Goal: Task Accomplishment & Management: Manage account settings

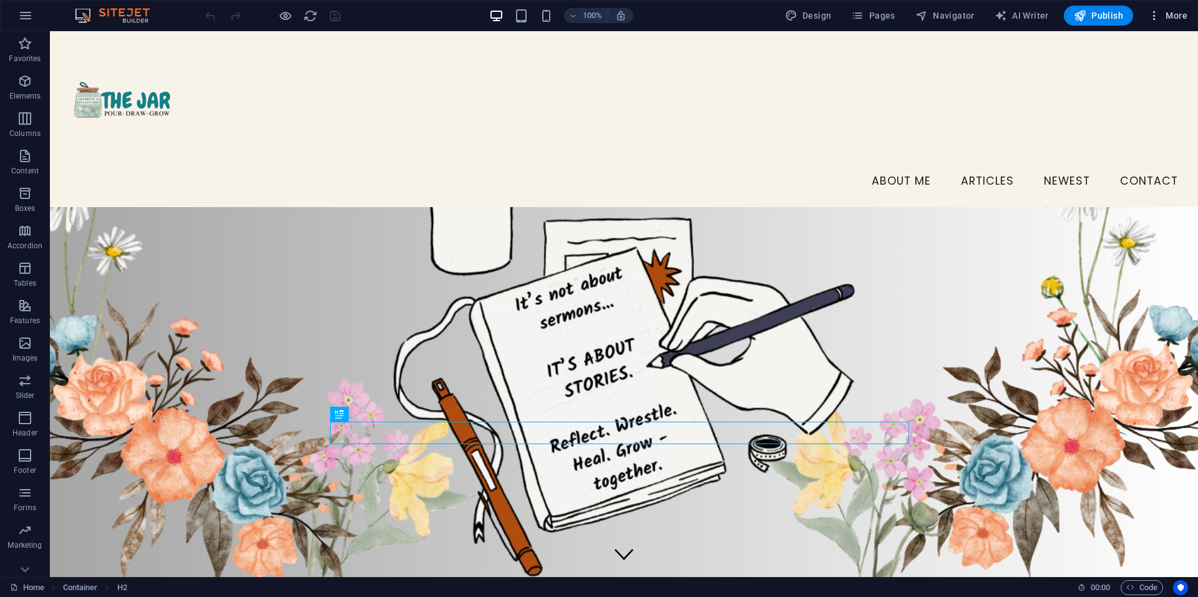
click at [1164, 13] on span "More" at bounding box center [1168, 15] width 39 height 12
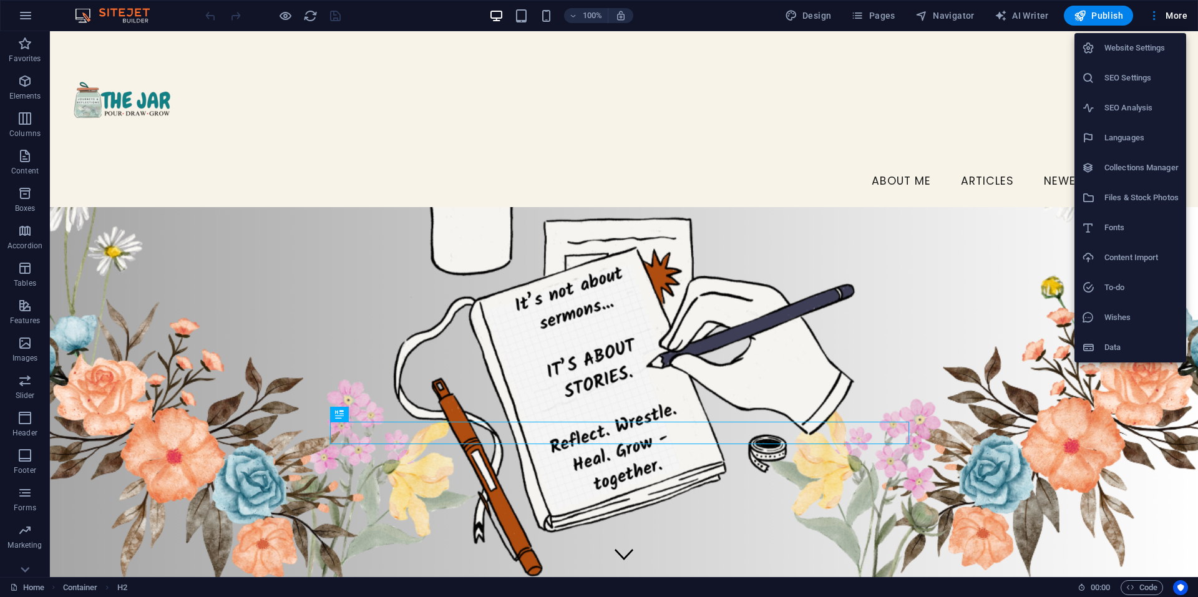
click at [1147, 44] on h6 "Website Settings" at bounding box center [1142, 48] width 74 height 15
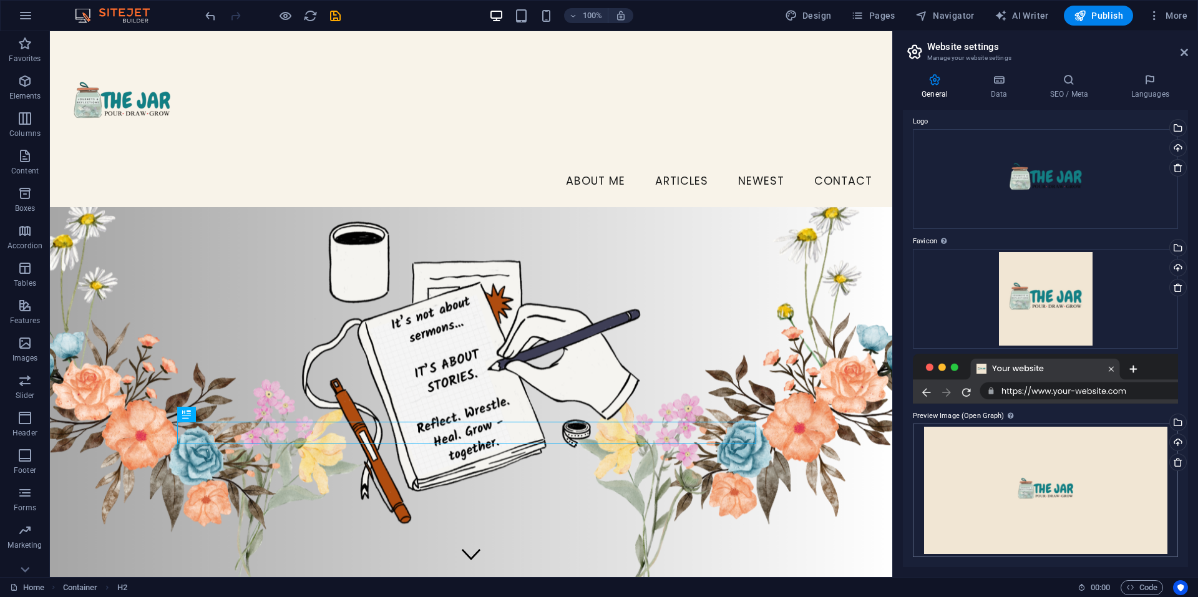
scroll to position [41, 0]
click at [1091, 18] on span "Publish" at bounding box center [1098, 15] width 49 height 12
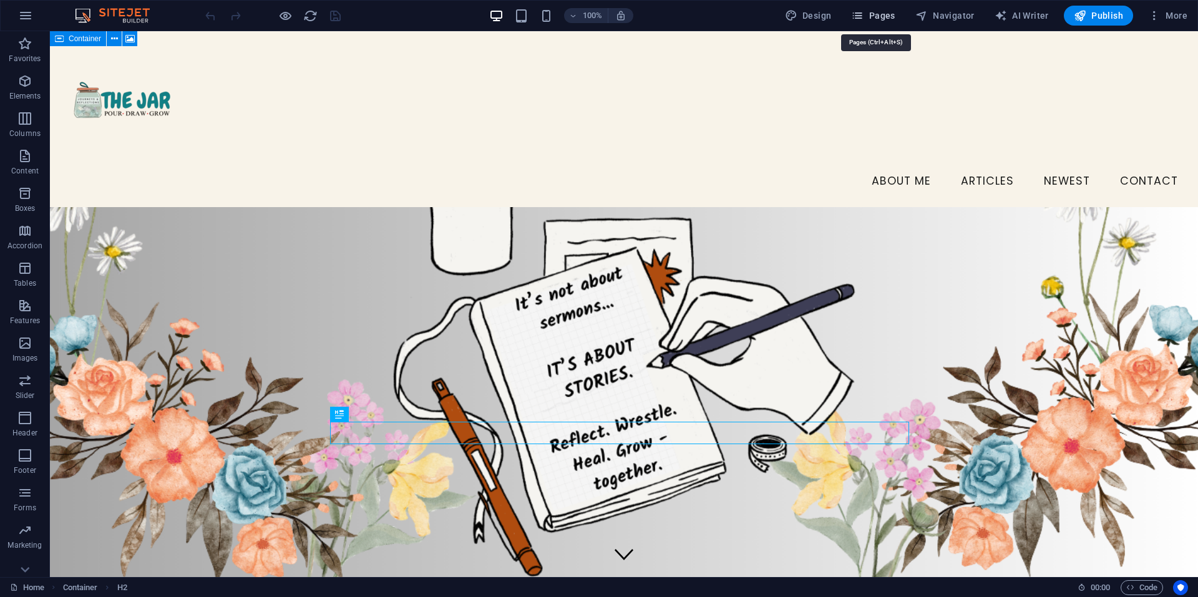
click at [887, 15] on span "Pages" at bounding box center [873, 15] width 44 height 12
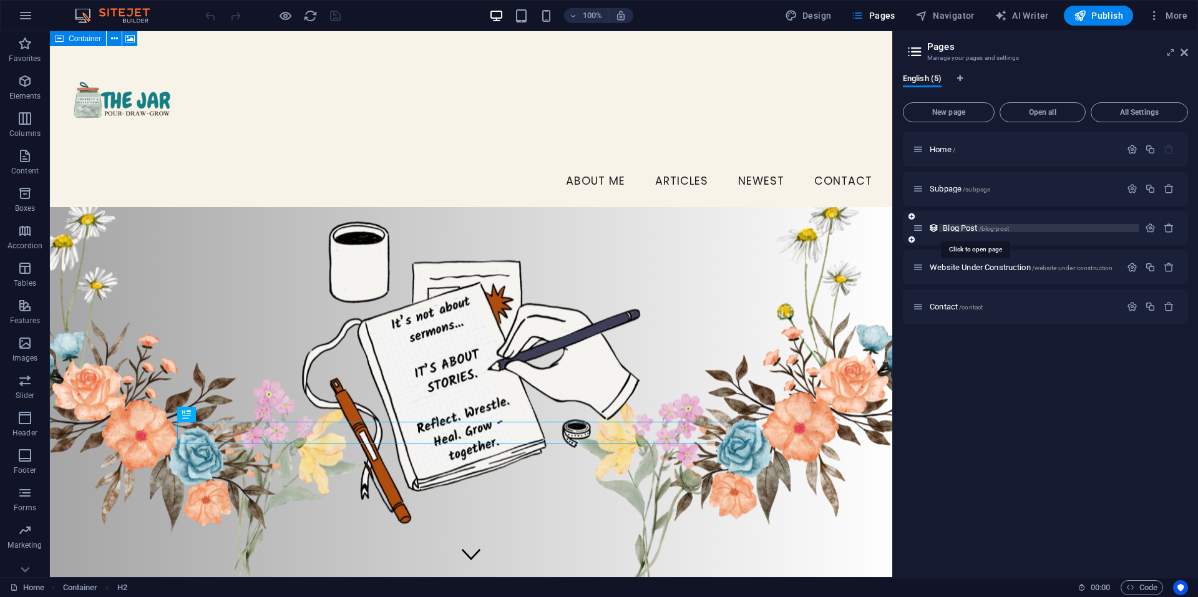
click at [964, 232] on span "Blog Post /blog-post" at bounding box center [976, 227] width 66 height 9
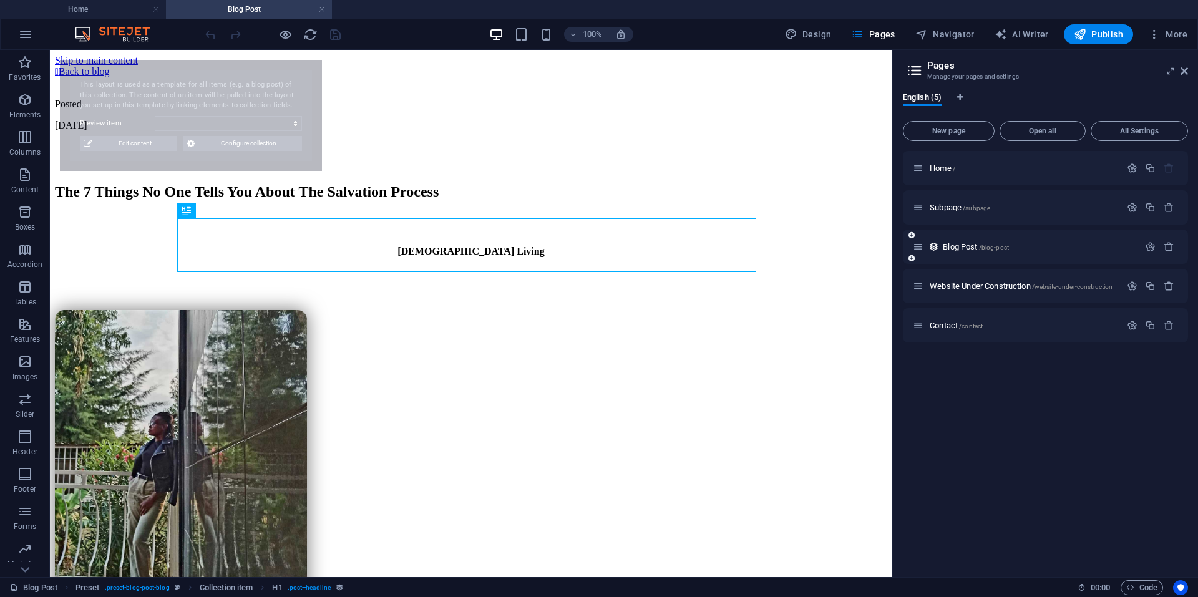
select select "68dcd2ca9f80612dca0bb232"
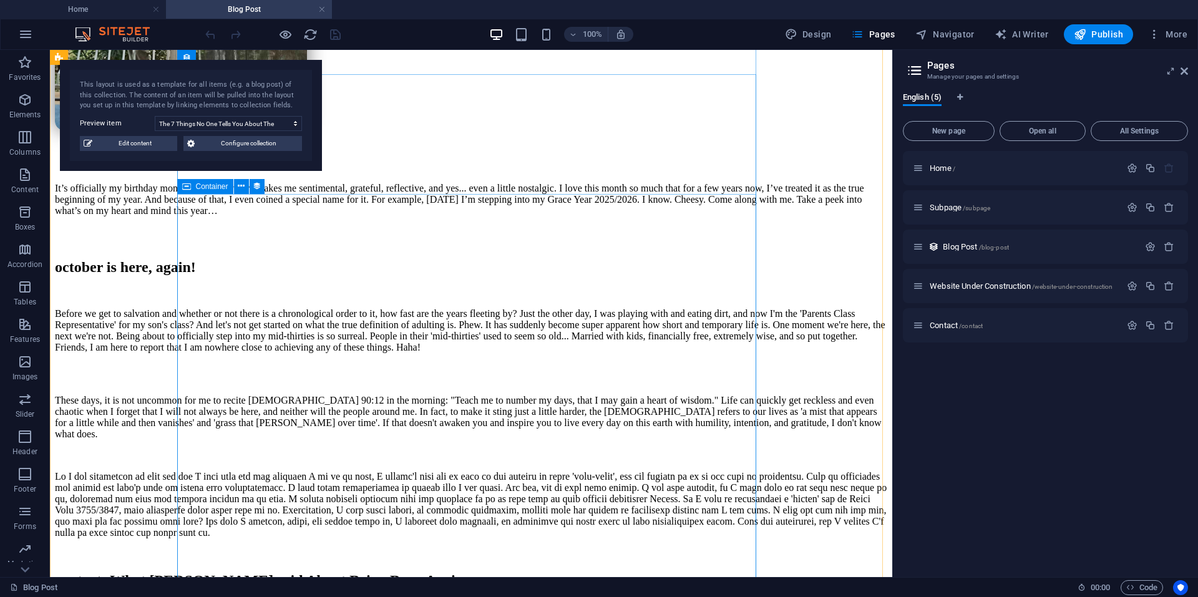
scroll to position [629, 0]
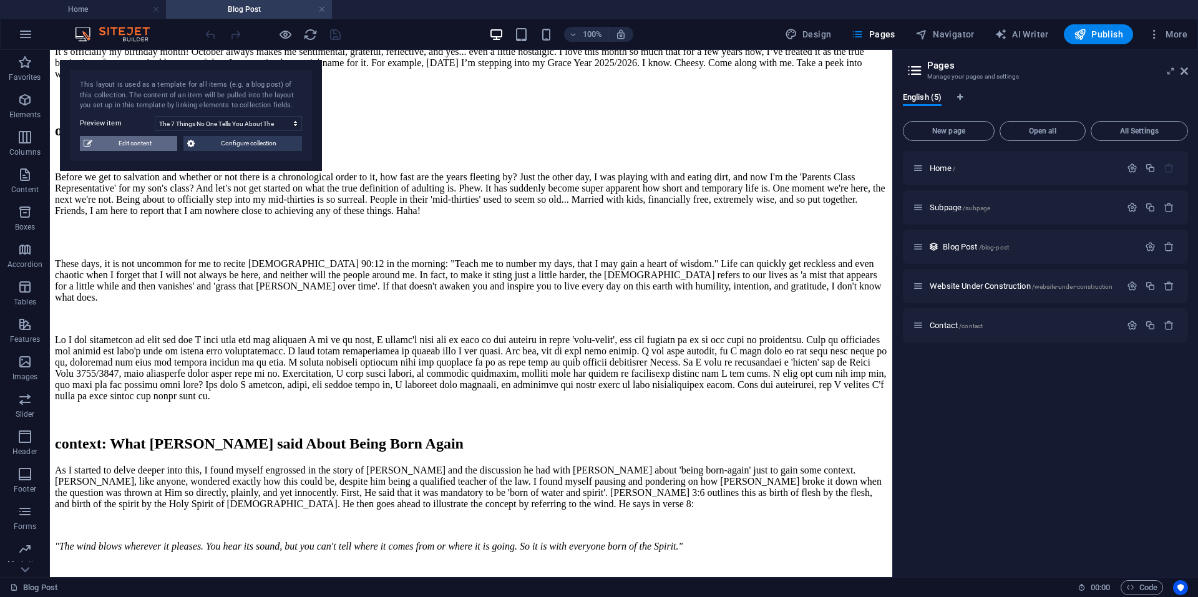
click at [135, 148] on span "Edit content" at bounding box center [134, 143] width 77 height 15
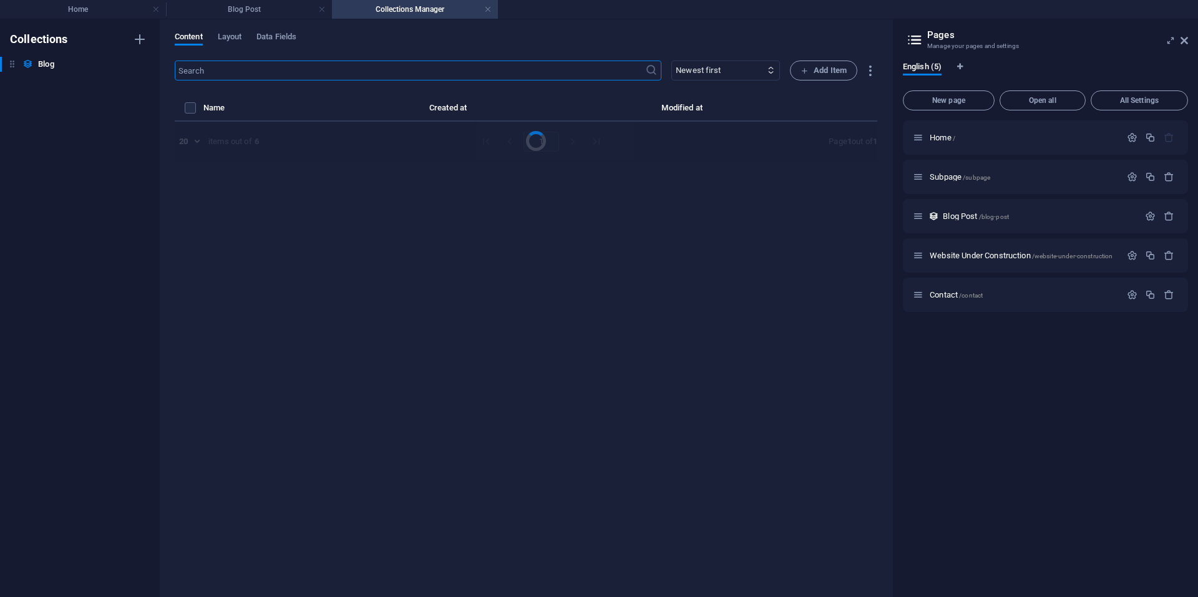
select select "Christian Living"
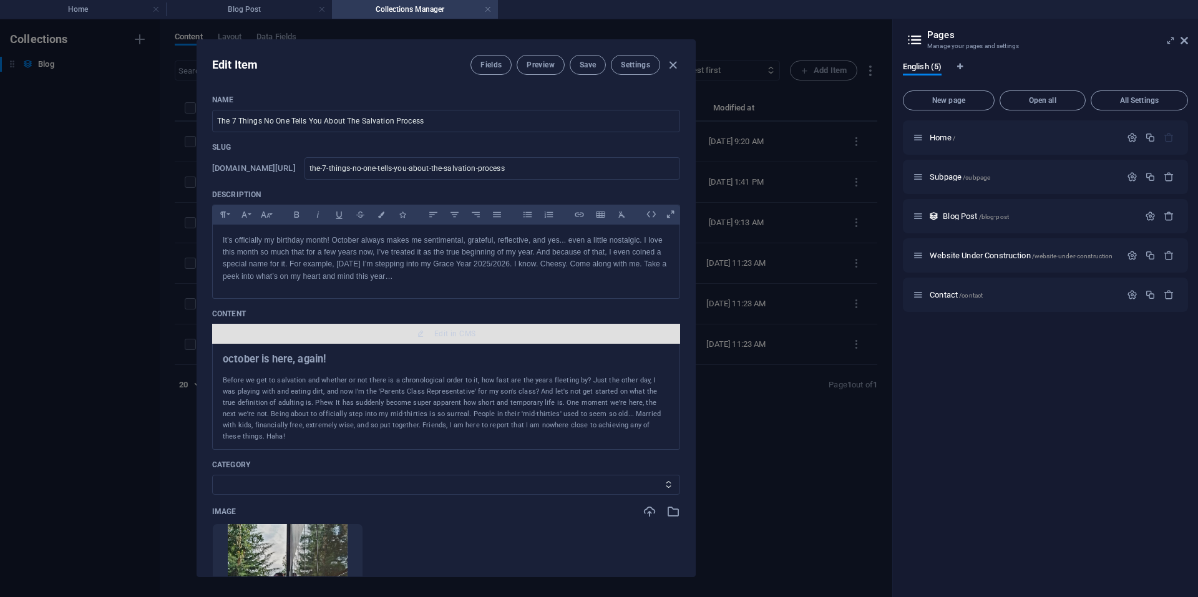
click at [434, 335] on span "Edit in CMS" at bounding box center [454, 334] width 41 height 10
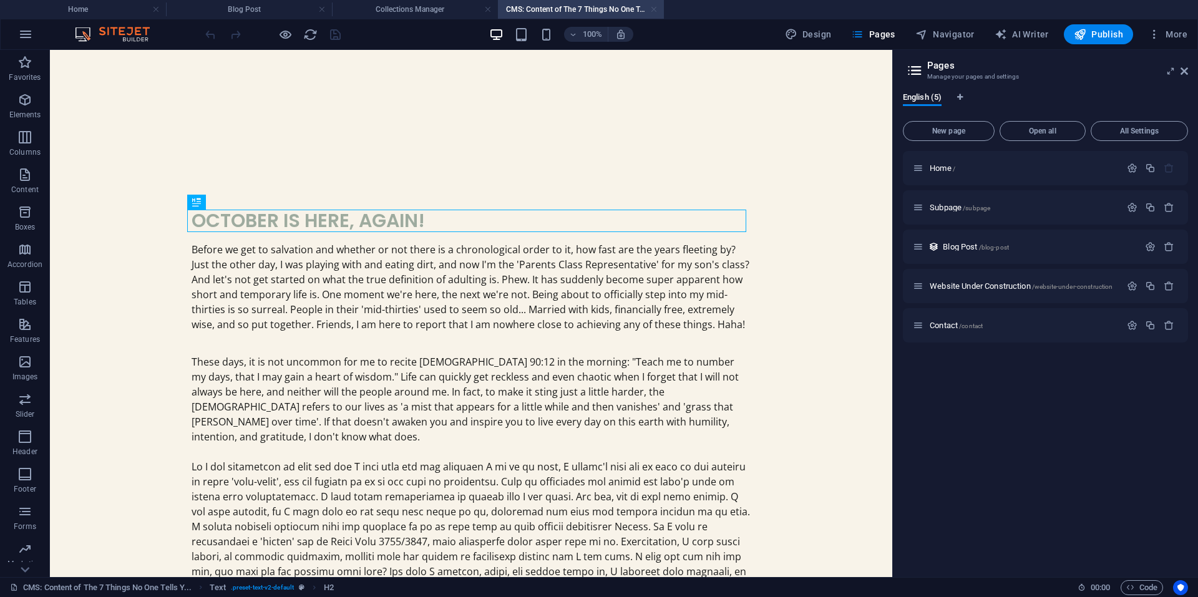
click at [652, 8] on link at bounding box center [653, 10] width 7 height 12
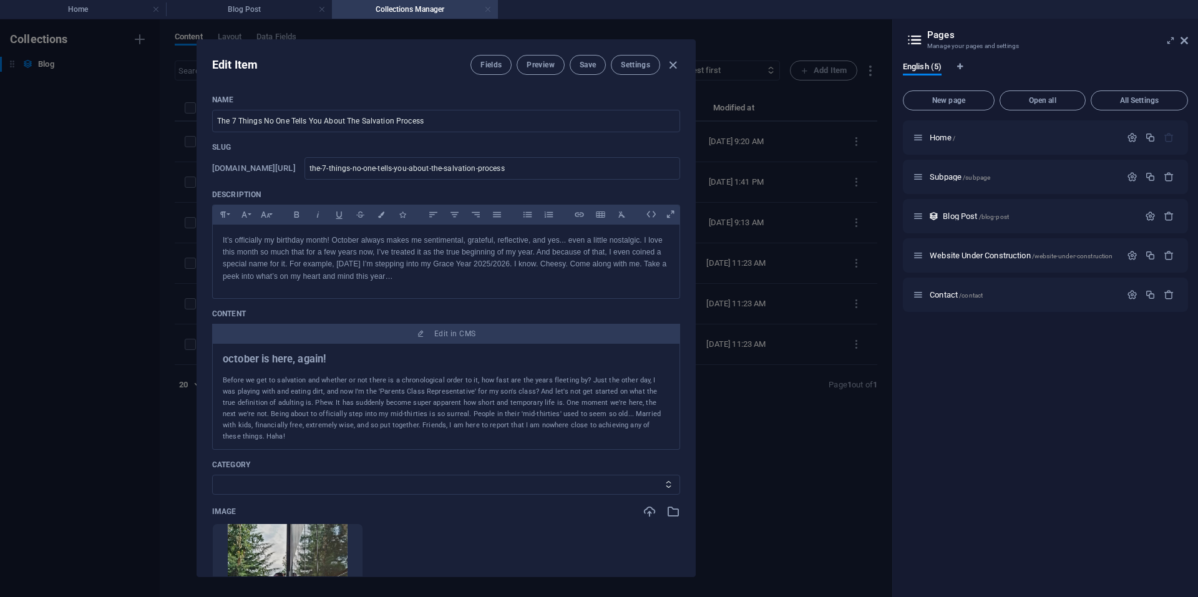
click at [489, 9] on link at bounding box center [487, 10] width 7 height 12
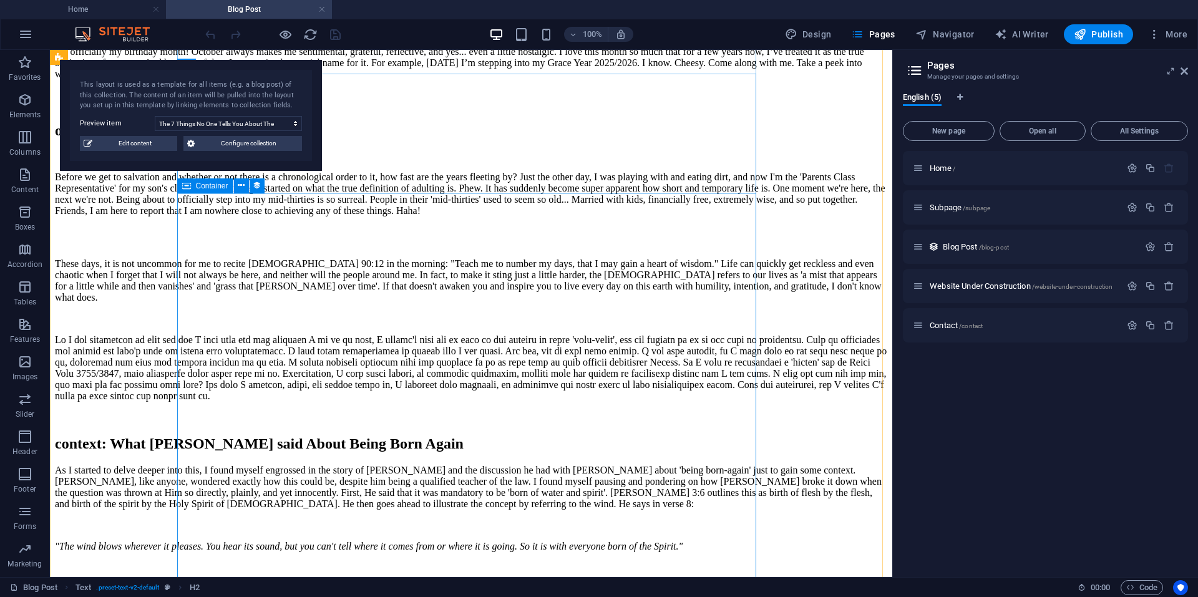
click at [217, 189] on span "Container" at bounding box center [212, 185] width 32 height 7
click at [242, 186] on icon at bounding box center [241, 185] width 7 height 13
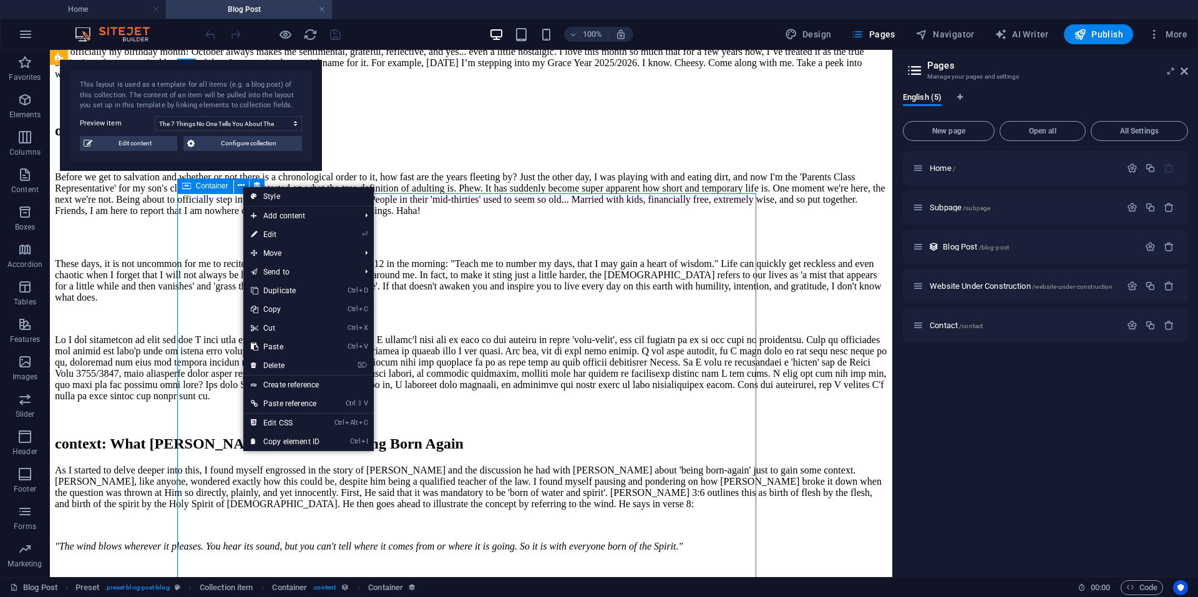
click at [213, 185] on span "Container" at bounding box center [212, 185] width 32 height 7
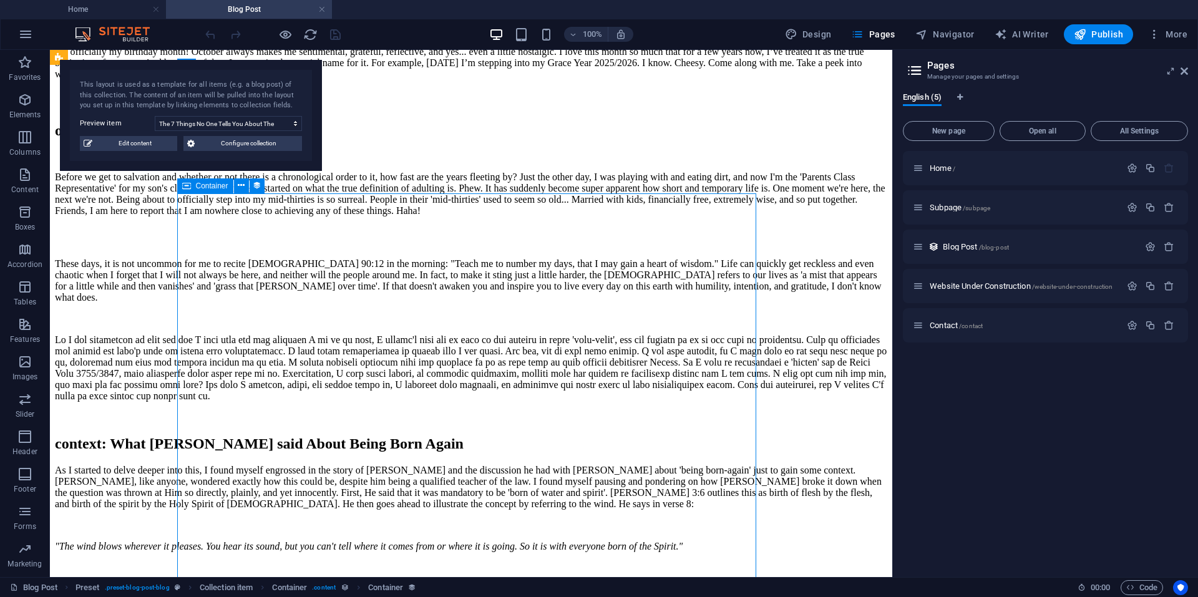
click at [213, 185] on span "Container" at bounding box center [212, 185] width 32 height 7
select select "content"
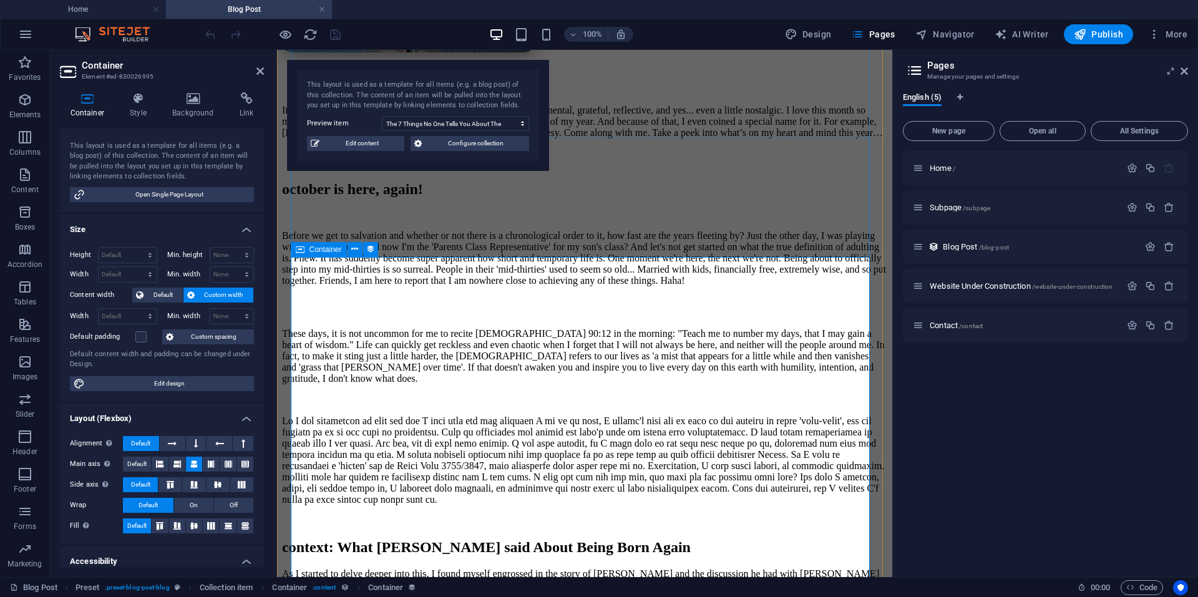
scroll to position [571, 0]
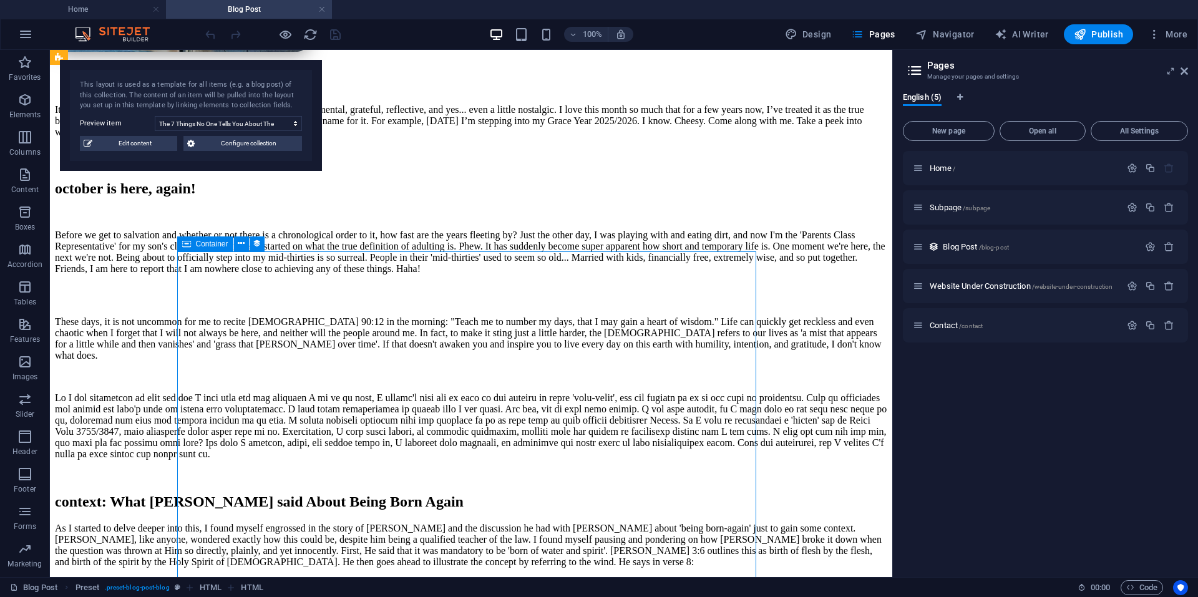
select select "content"
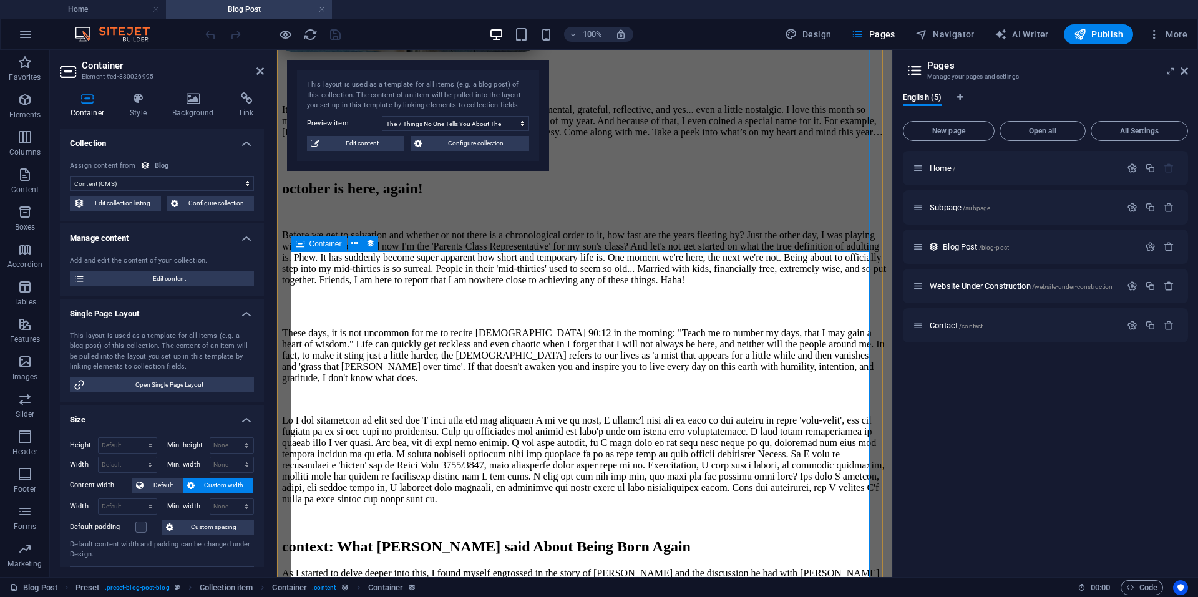
click at [319, 242] on span "Container" at bounding box center [326, 243] width 32 height 7
click at [368, 243] on icon at bounding box center [370, 243] width 9 height 13
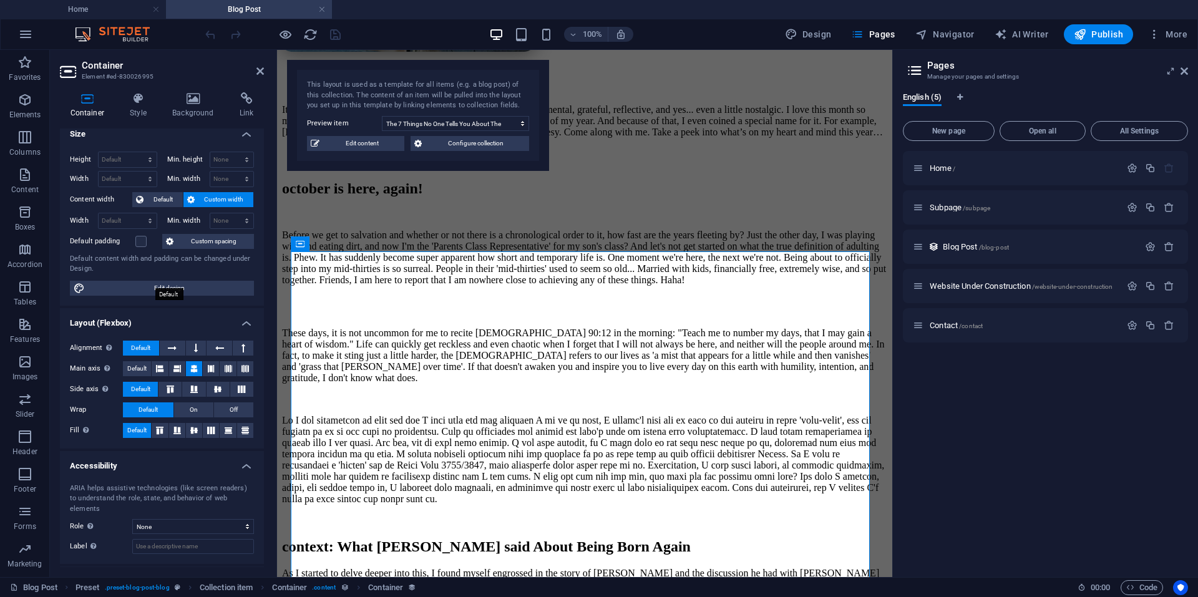
scroll to position [287, 0]
click at [213, 430] on icon at bounding box center [210, 429] width 15 height 7
click at [189, 434] on button at bounding box center [194, 430] width 16 height 15
click at [336, 37] on icon "save" at bounding box center [335, 34] width 14 height 14
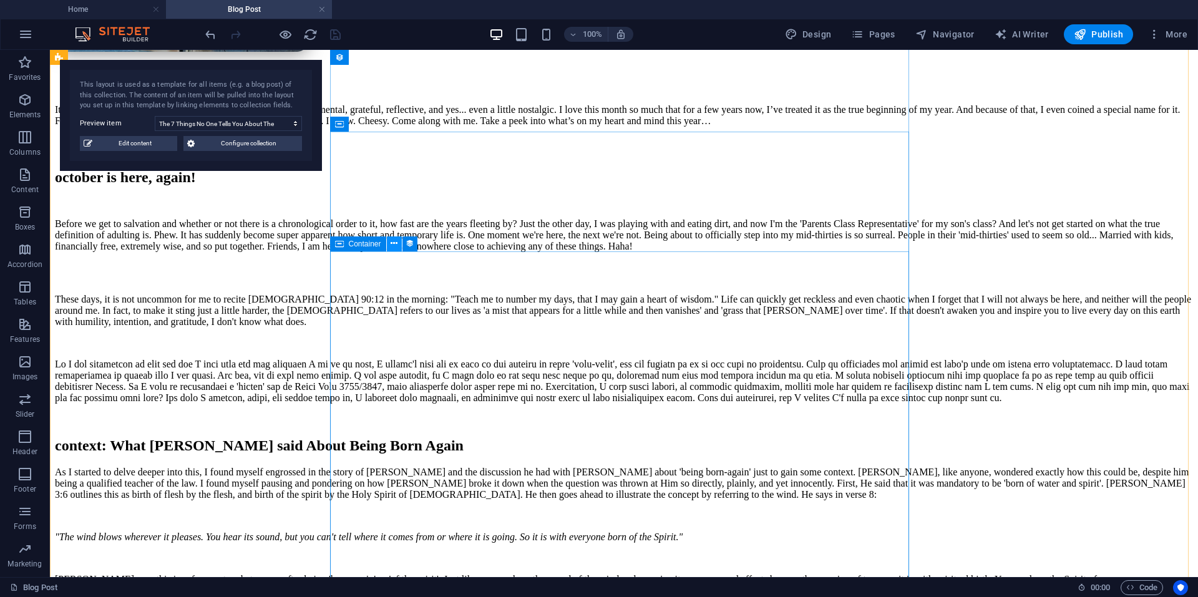
click at [396, 247] on icon at bounding box center [394, 243] width 7 height 13
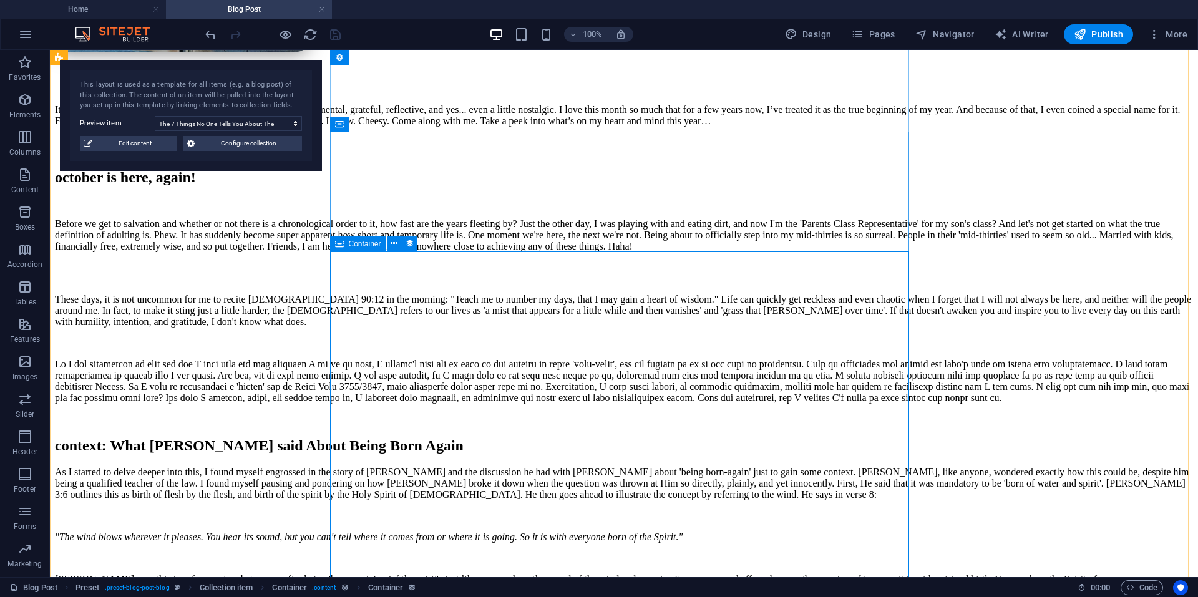
click at [368, 240] on span "Container" at bounding box center [365, 243] width 32 height 7
select select "content"
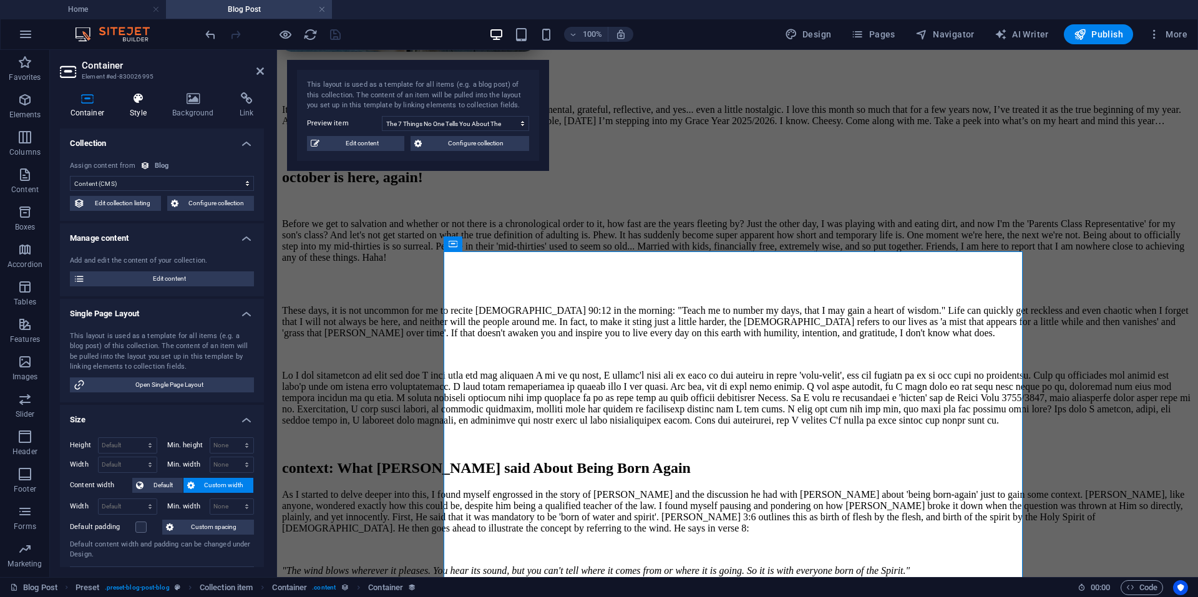
click at [149, 107] on h4 "Style" at bounding box center [141, 105] width 42 height 26
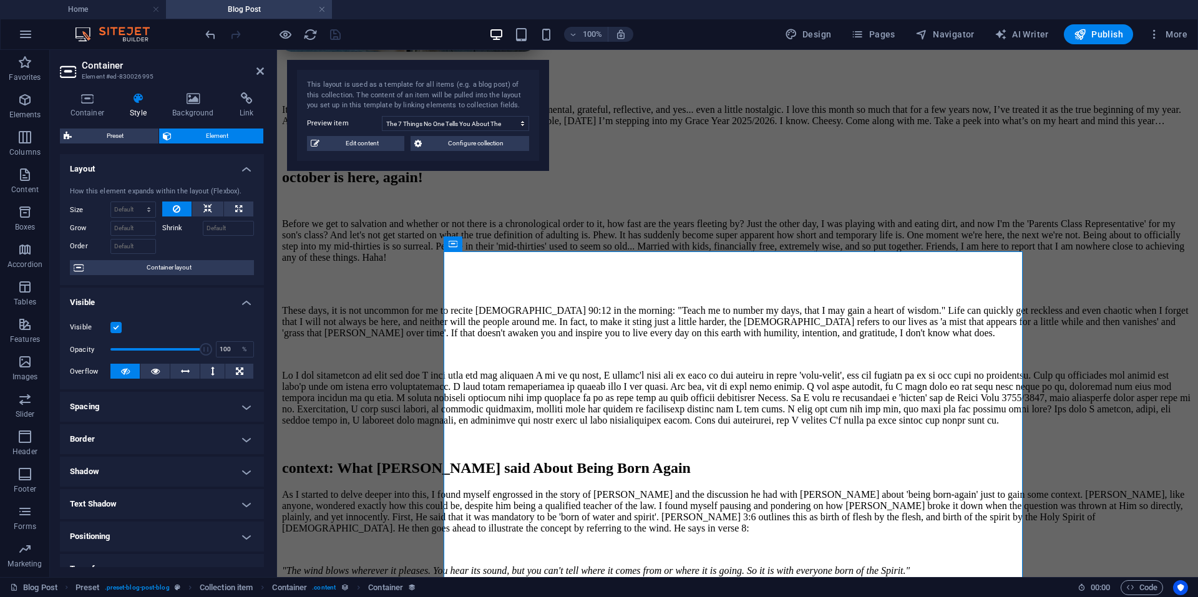
scroll to position [114, 0]
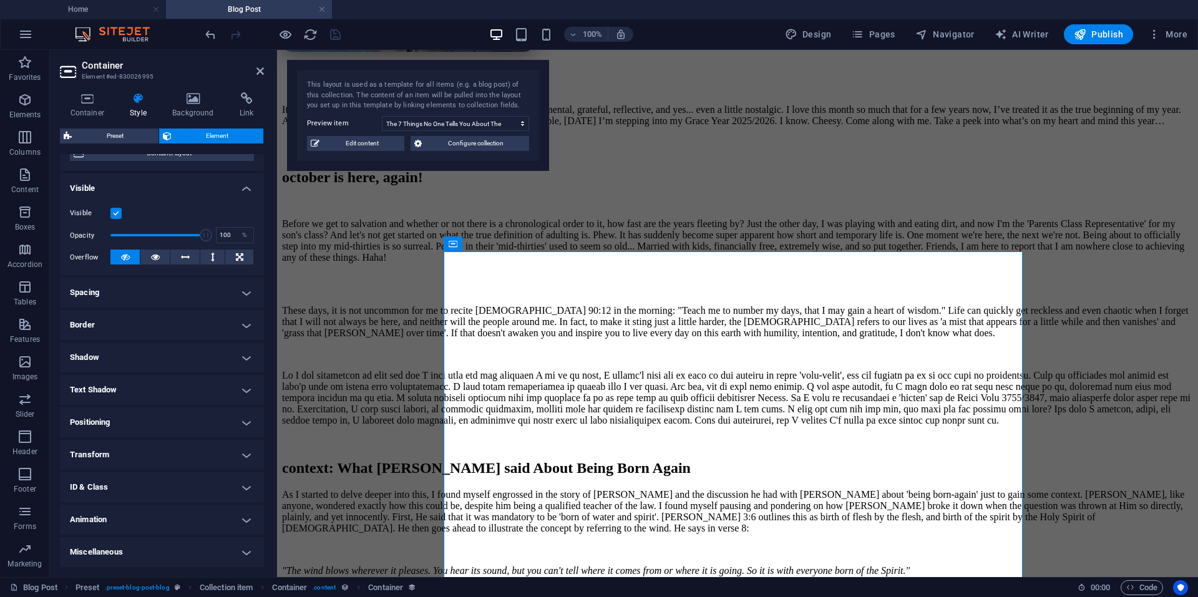
click at [185, 429] on h4 "Positioning" at bounding box center [162, 423] width 204 height 30
click at [185, 429] on h4 "Positioning" at bounding box center [162, 419] width 204 height 22
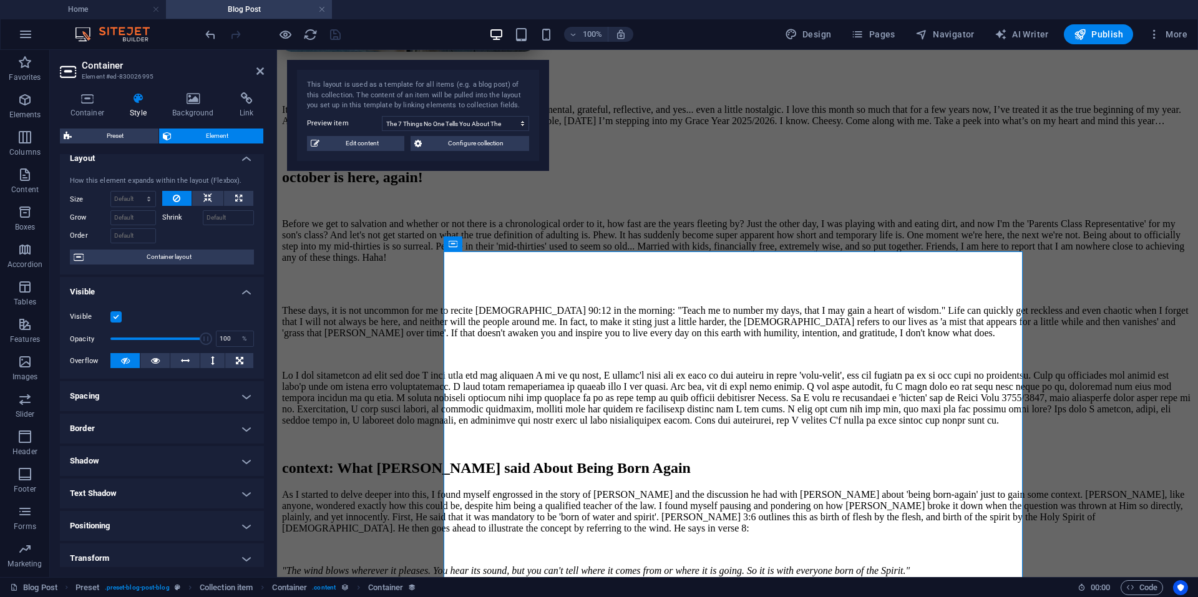
scroll to position [0, 0]
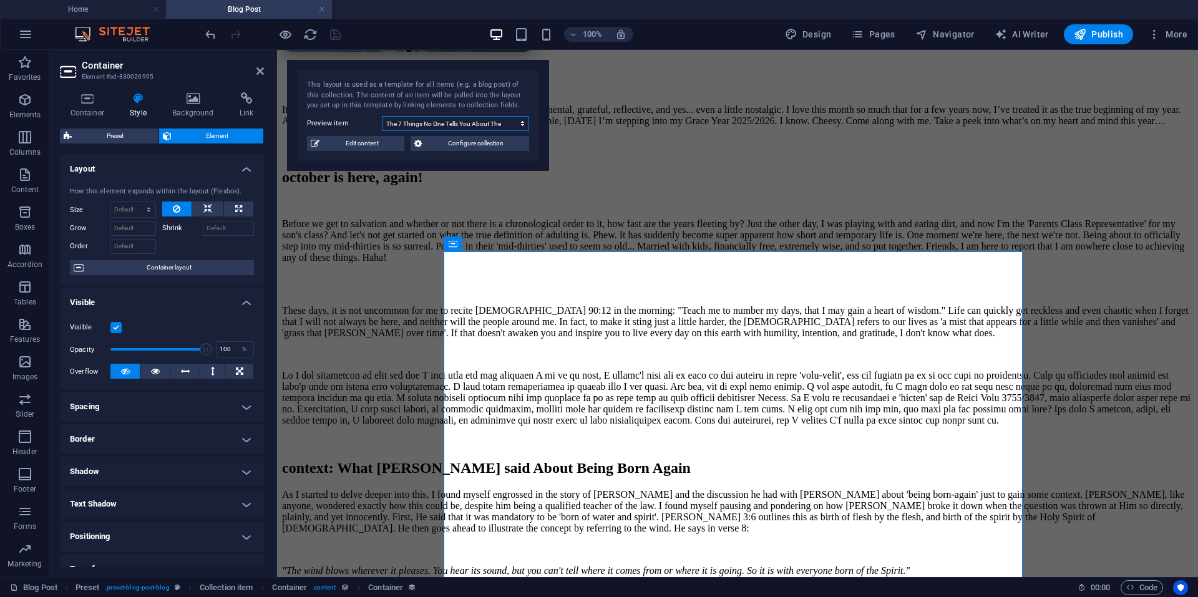
click at [517, 123] on select "The 7 Things No One Tells You About The Salvation Process How God Speaks to You…" at bounding box center [455, 123] width 147 height 15
click at [382, 116] on select "The 7 Things No One Tells You About The Salvation Process How God Speaks to You…" at bounding box center [455, 123] width 147 height 15
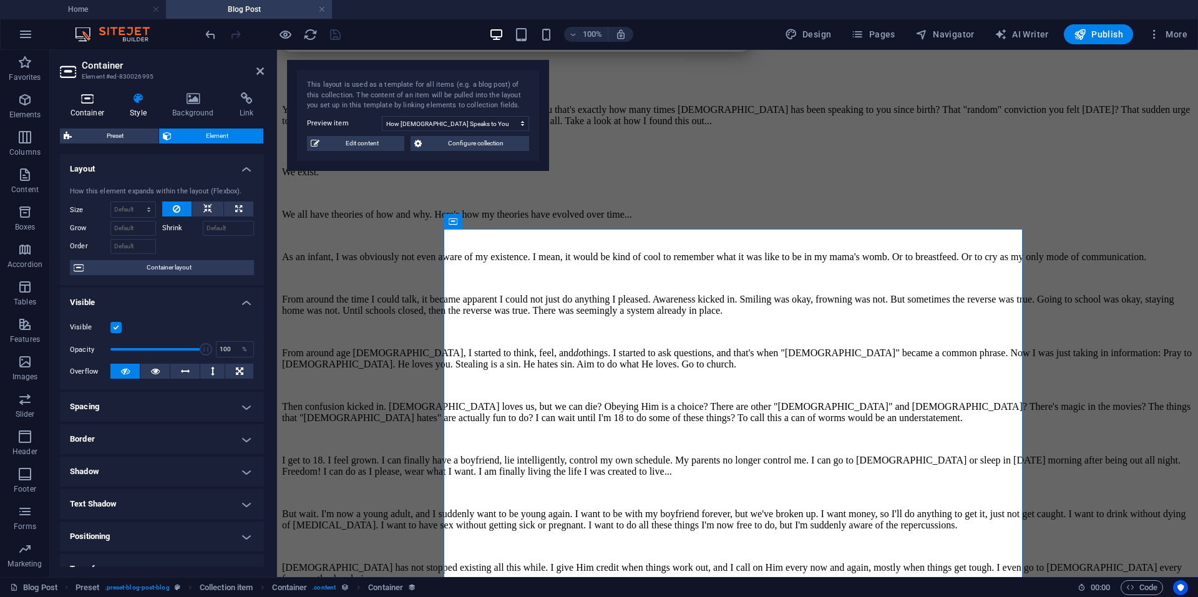
click at [91, 105] on h4 "Container" at bounding box center [90, 105] width 60 height 26
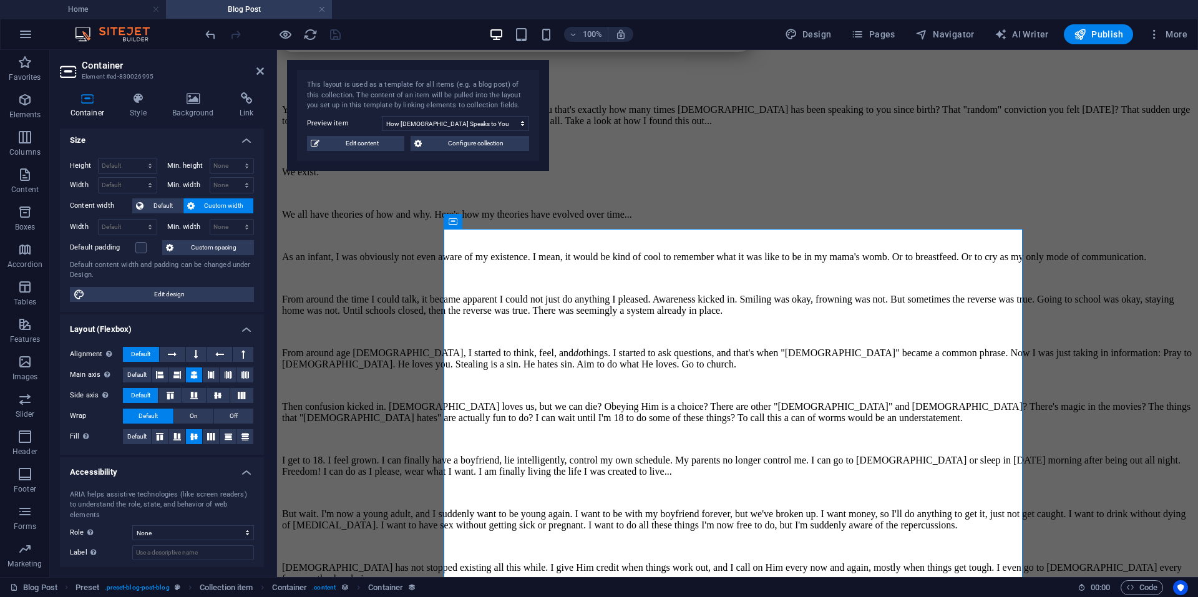
scroll to position [280, 0]
click at [456, 121] on select "The 7 Things No One Tells You About The Salvation Process How God Speaks to You…" at bounding box center [455, 123] width 147 height 15
click at [382, 116] on select "The 7 Things No One Tells You About The Salvation Process How God Speaks to You…" at bounding box center [455, 123] width 147 height 15
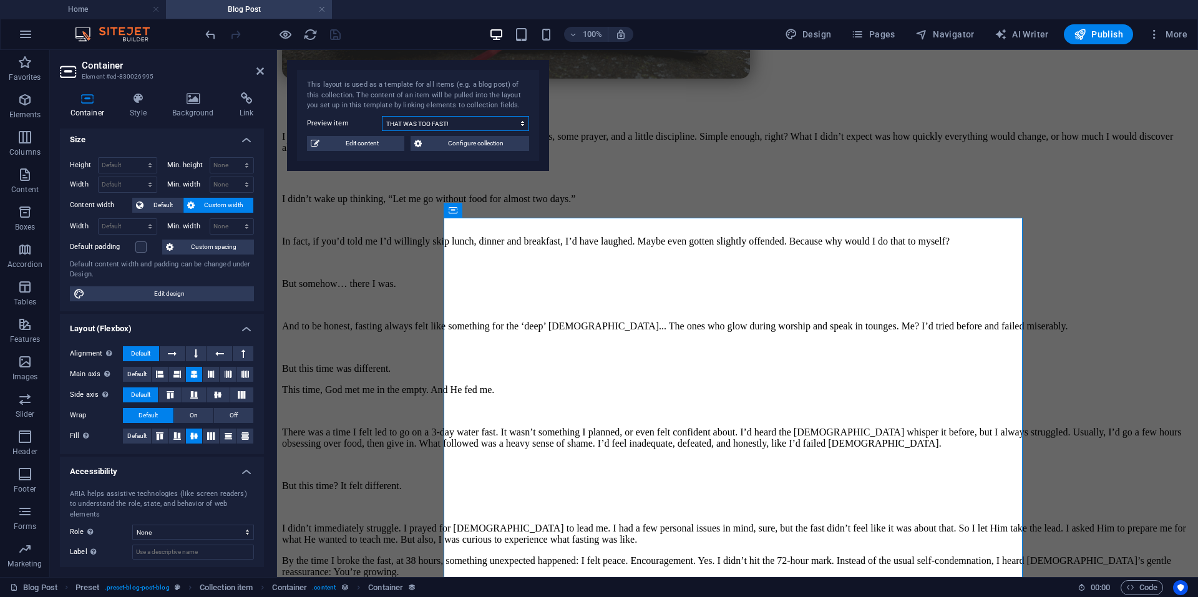
click at [429, 124] on select "The 7 Things No One Tells You About The Salvation Process How God Speaks to You…" at bounding box center [455, 123] width 147 height 15
select select "68dcd2ca9f80612dca0bb232"
click at [382, 116] on select "The 7 Things No One Tells You About The Salvation Process How God Speaks to You…" at bounding box center [455, 123] width 147 height 15
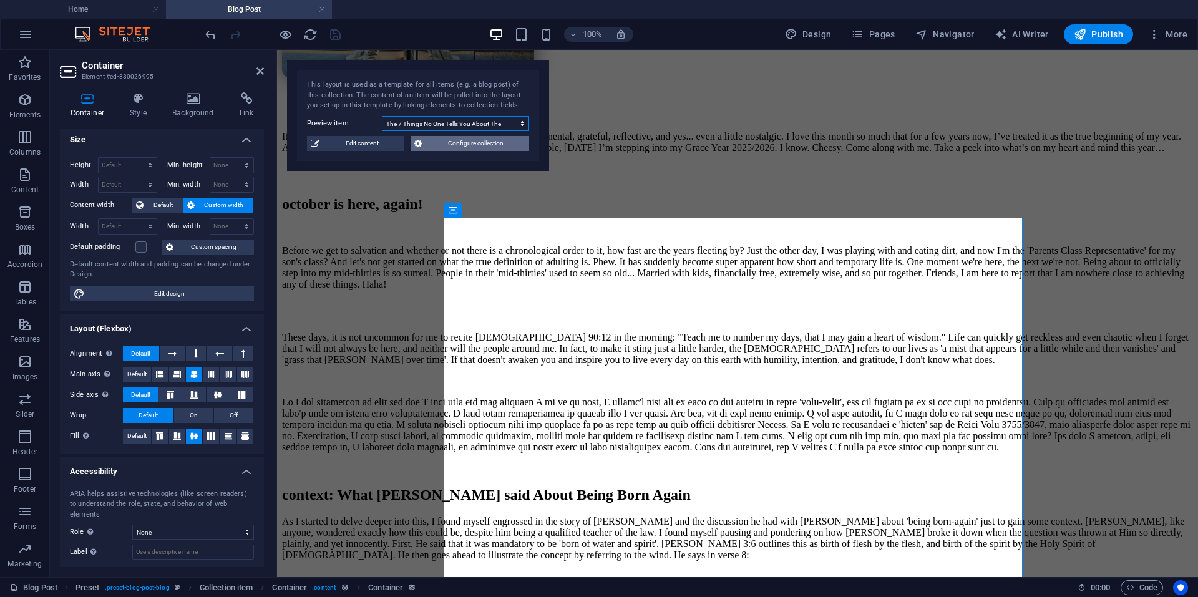
scroll to position [571, 0]
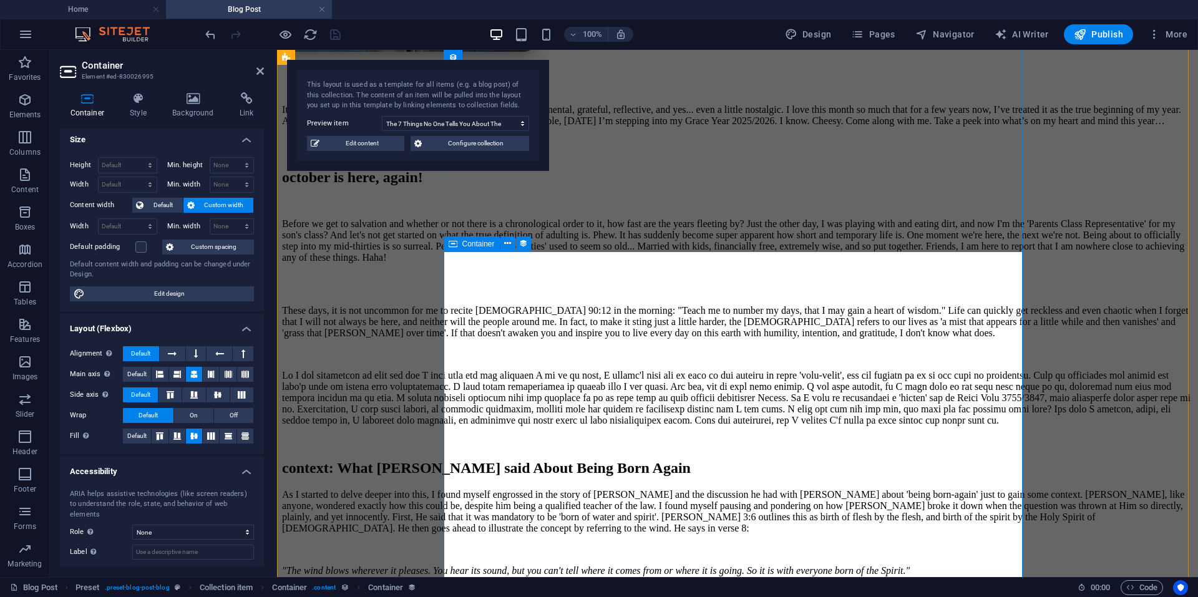
click at [449, 186] on div "october is here, again!" at bounding box center [737, 177] width 911 height 17
click at [1081, 37] on icon "button" at bounding box center [1080, 34] width 12 height 12
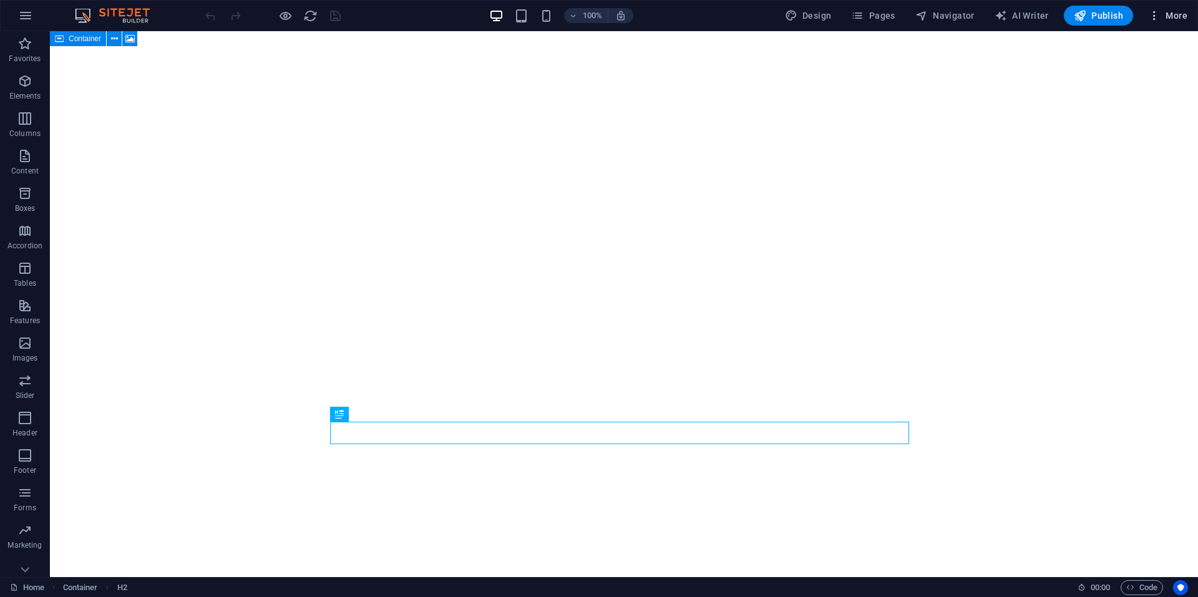
click at [1159, 17] on icon "button" at bounding box center [1155, 15] width 12 height 12
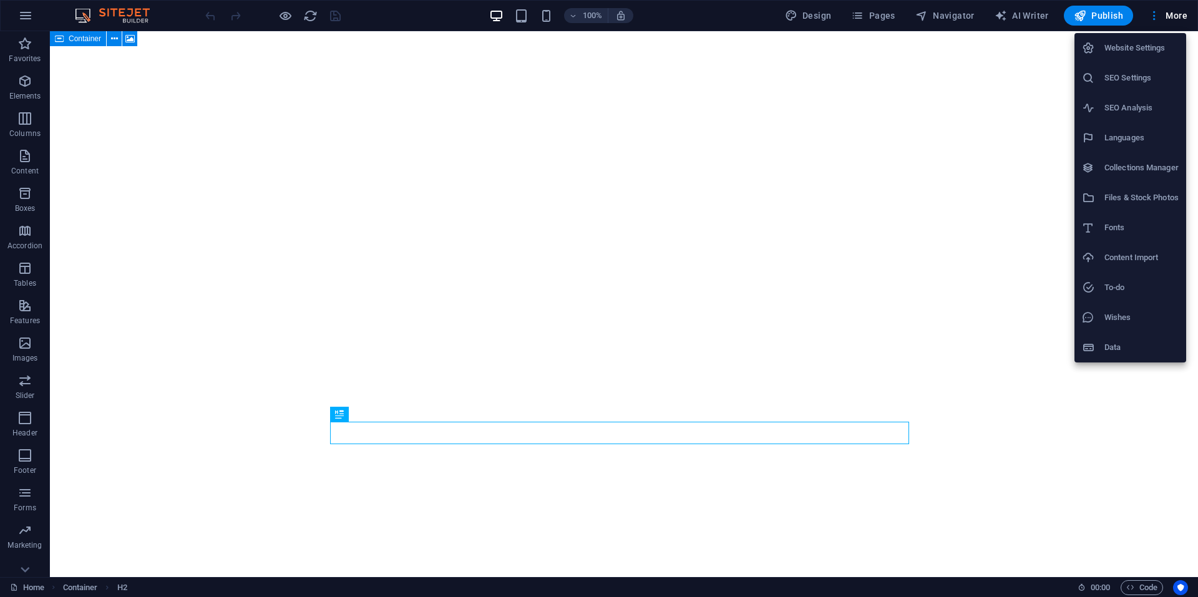
click at [1145, 42] on h6 "Website Settings" at bounding box center [1142, 48] width 74 height 15
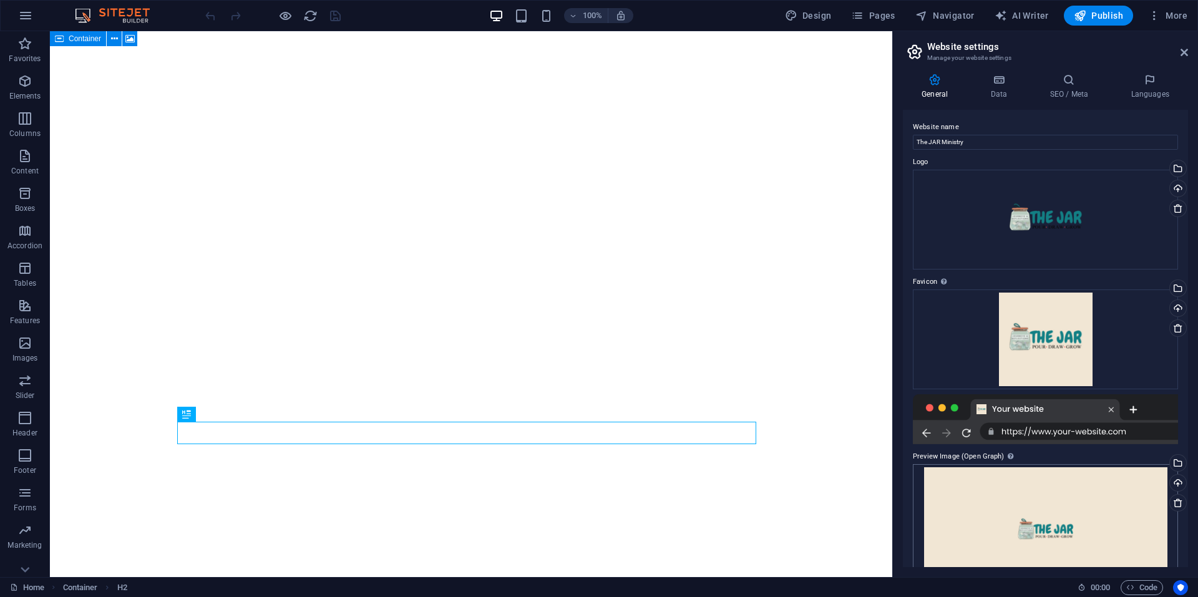
scroll to position [41, 0]
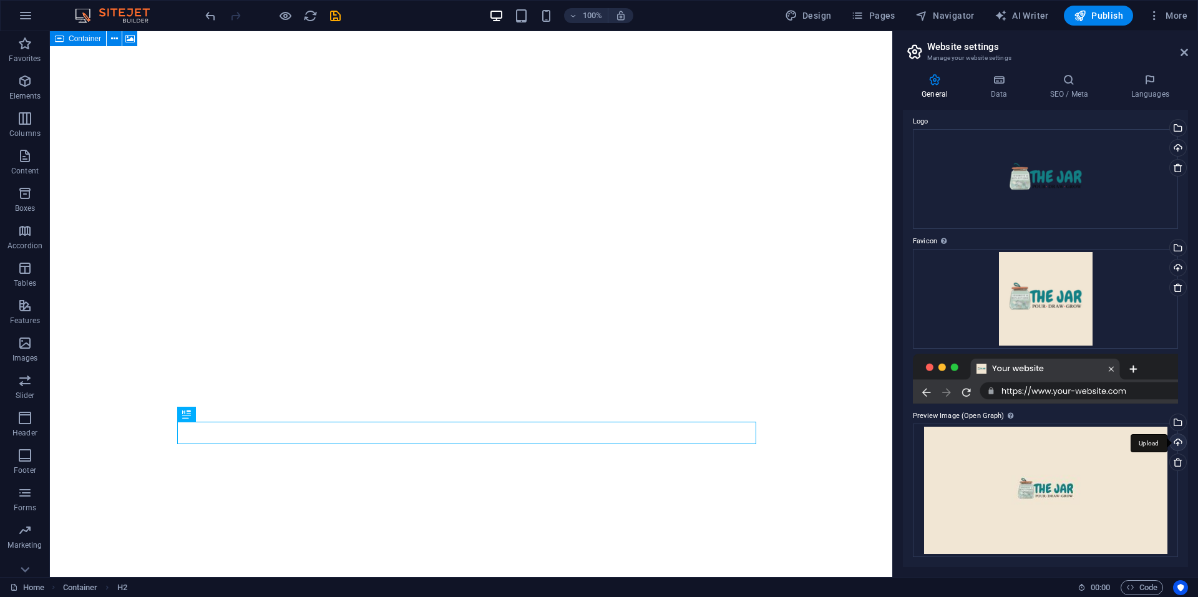
click at [1180, 441] on div "Upload" at bounding box center [1177, 443] width 19 height 19
click at [1061, 498] on div "Drag files here, click to choose files or select files from Files or our free s…" at bounding box center [1045, 491] width 265 height 134
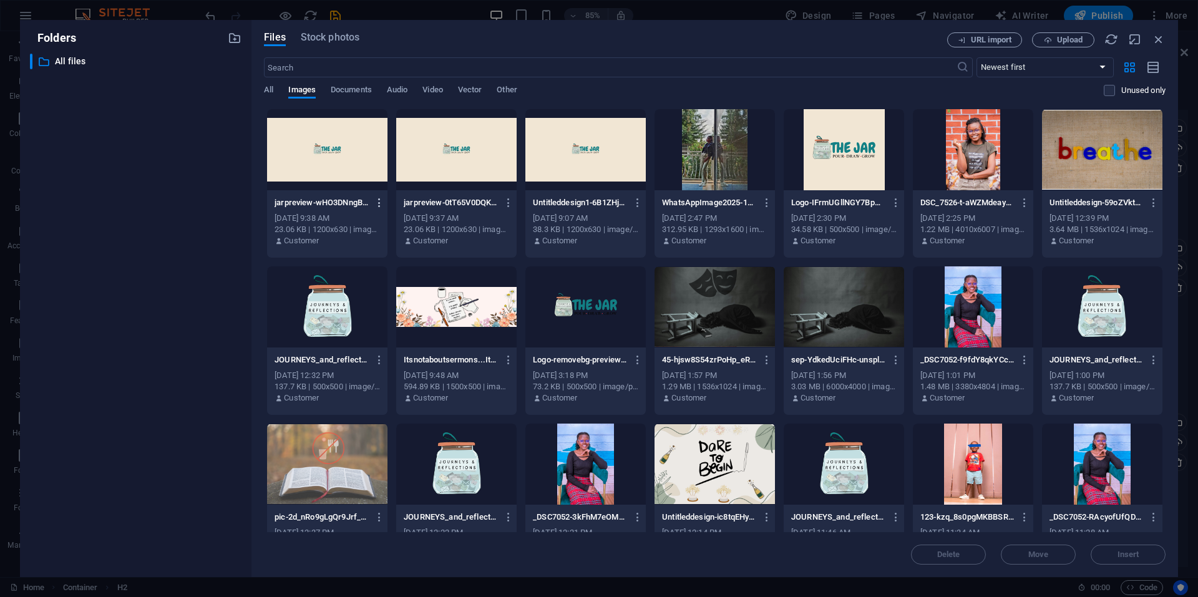
click at [376, 203] on icon "button" at bounding box center [380, 202] width 12 height 11
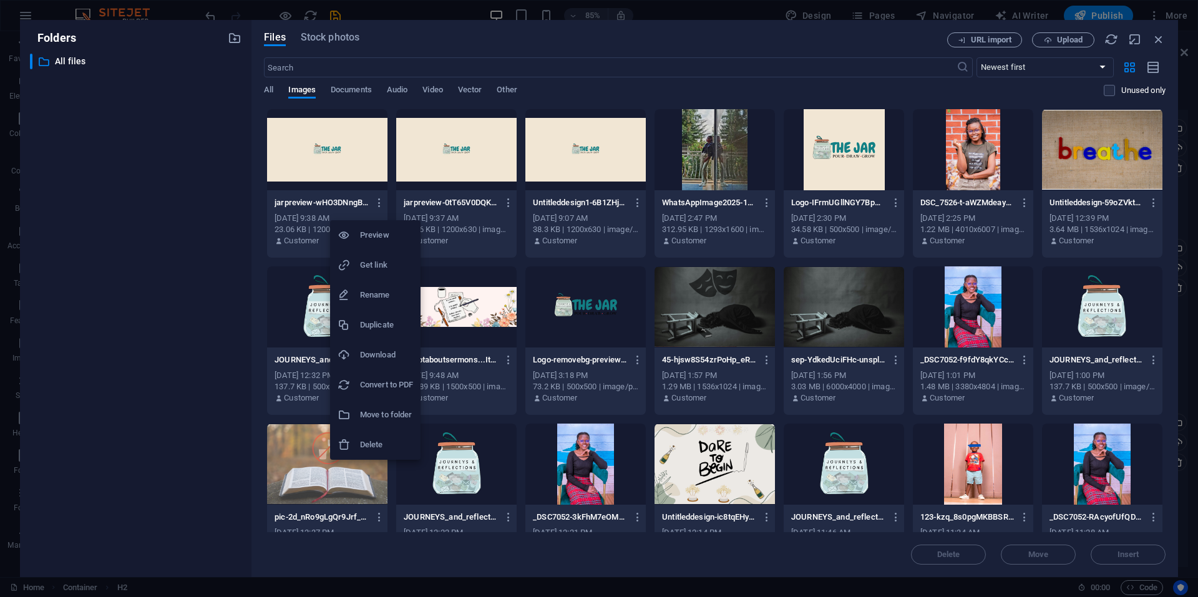
click at [372, 292] on h6 "Rename" at bounding box center [386, 295] width 53 height 15
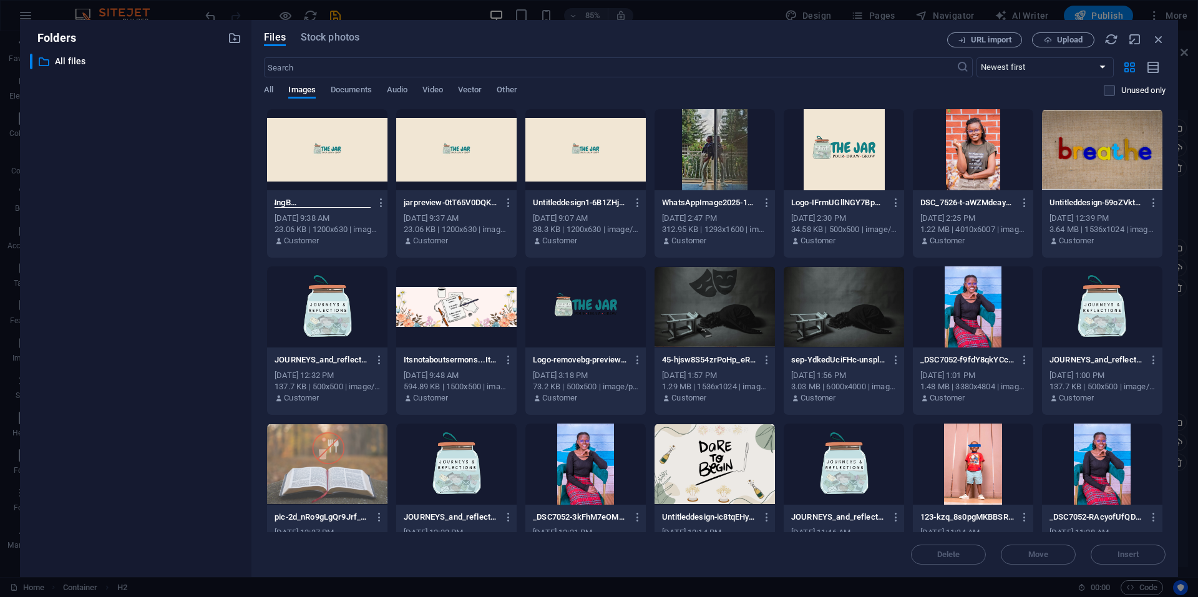
click at [354, 201] on input "jarpreview-wHO3DNngBQ6W3Oy8zy7XFg.jpg" at bounding box center [323, 203] width 96 height 10
type input "jarpreview.jpg"
click at [238, 201] on div "​ All files All files" at bounding box center [136, 311] width 212 height 514
click at [1162, 39] on icon "button" at bounding box center [1159, 39] width 14 height 14
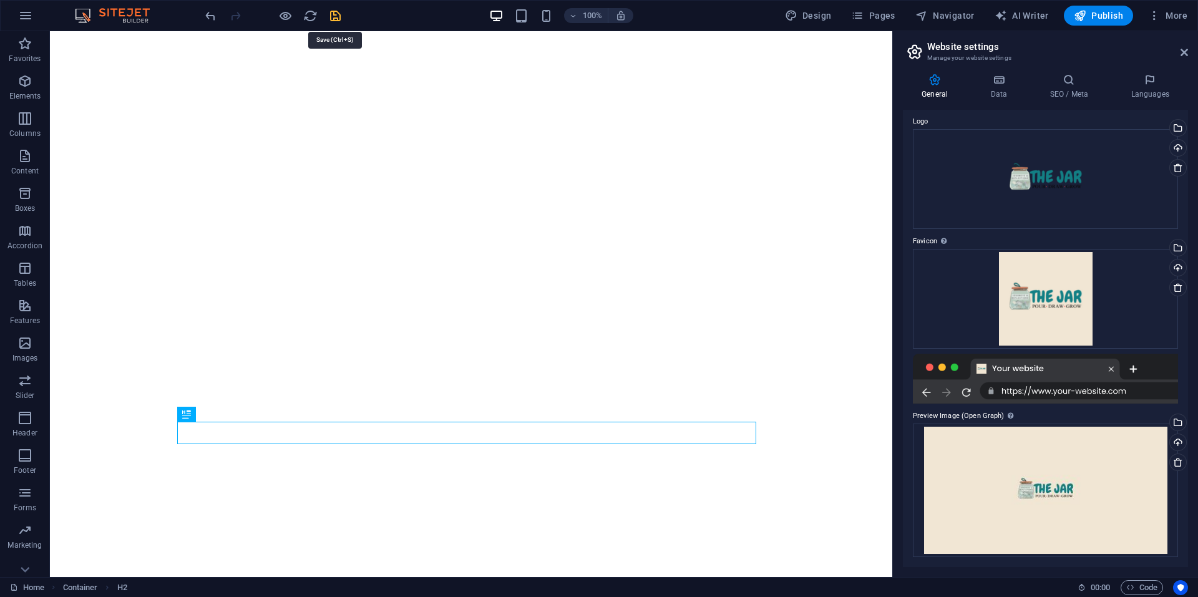
click at [333, 13] on icon "save" at bounding box center [335, 16] width 14 height 14
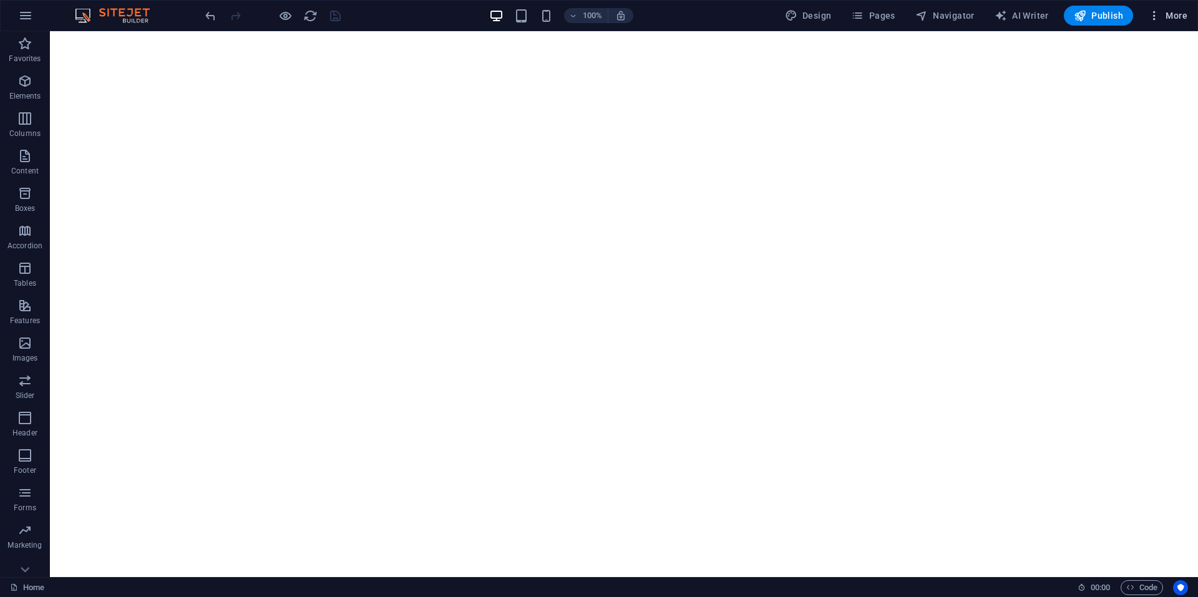
click at [1176, 7] on button "More" at bounding box center [1168, 16] width 49 height 20
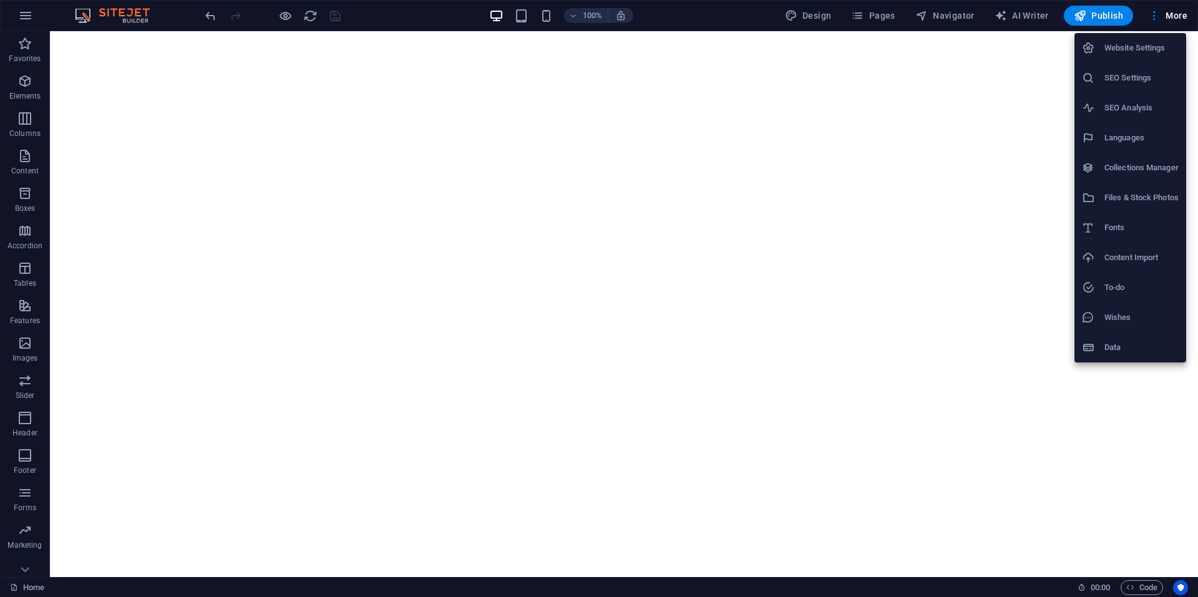
click at [1142, 44] on h6 "Website Settings" at bounding box center [1142, 48] width 74 height 15
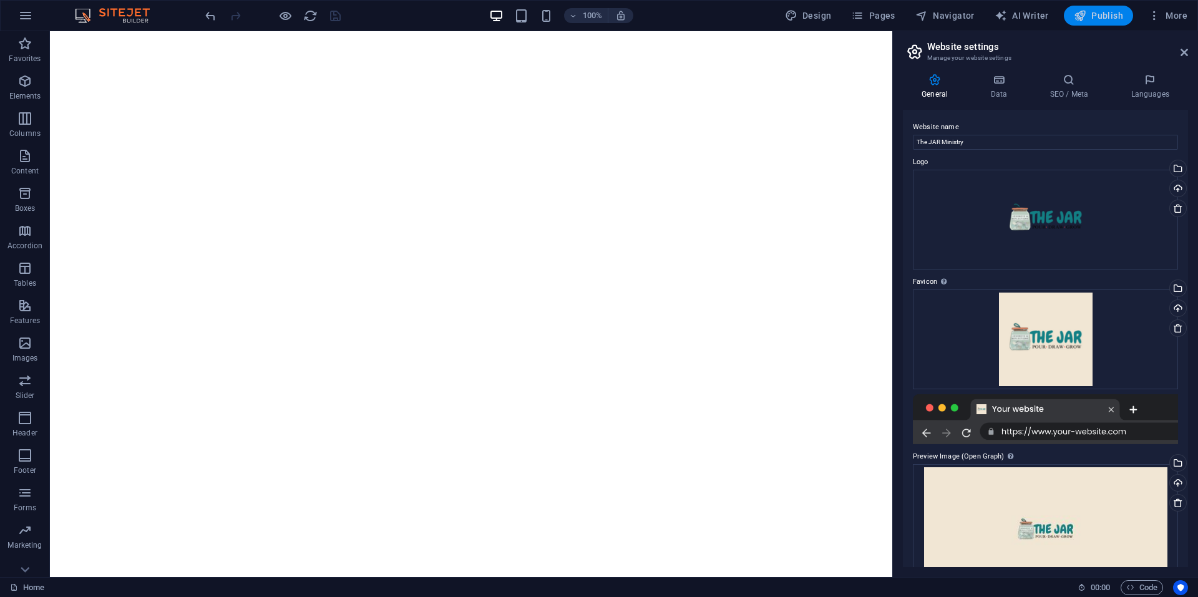
click at [1114, 16] on span "Publish" at bounding box center [1098, 15] width 49 height 12
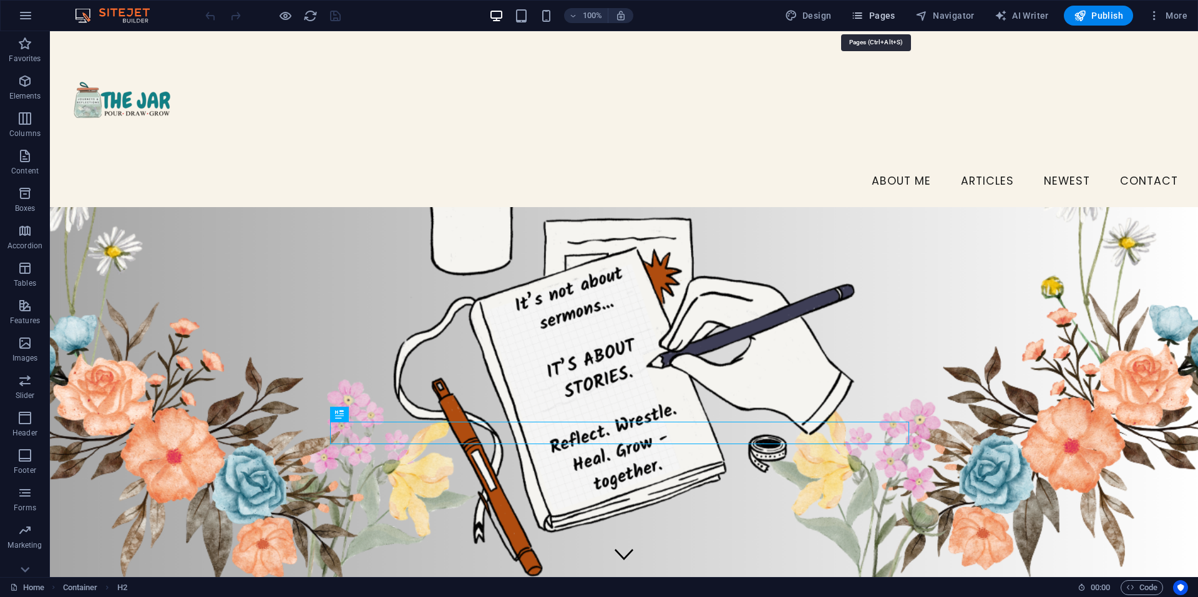
click at [880, 16] on span "Pages" at bounding box center [873, 15] width 44 height 12
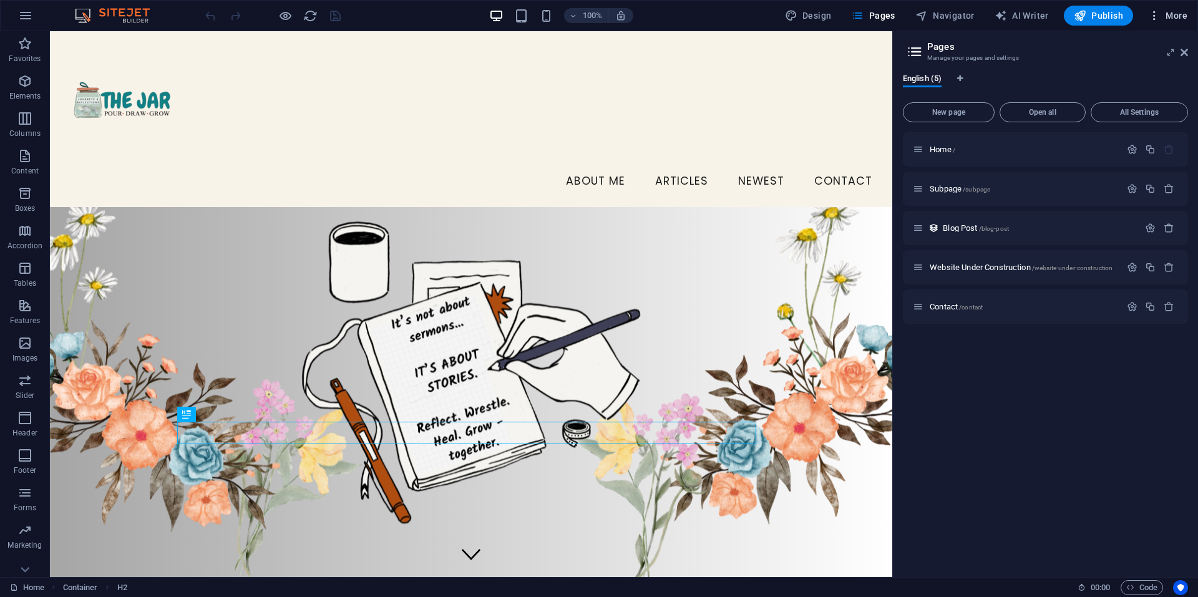
click at [1168, 14] on span "More" at bounding box center [1168, 15] width 39 height 12
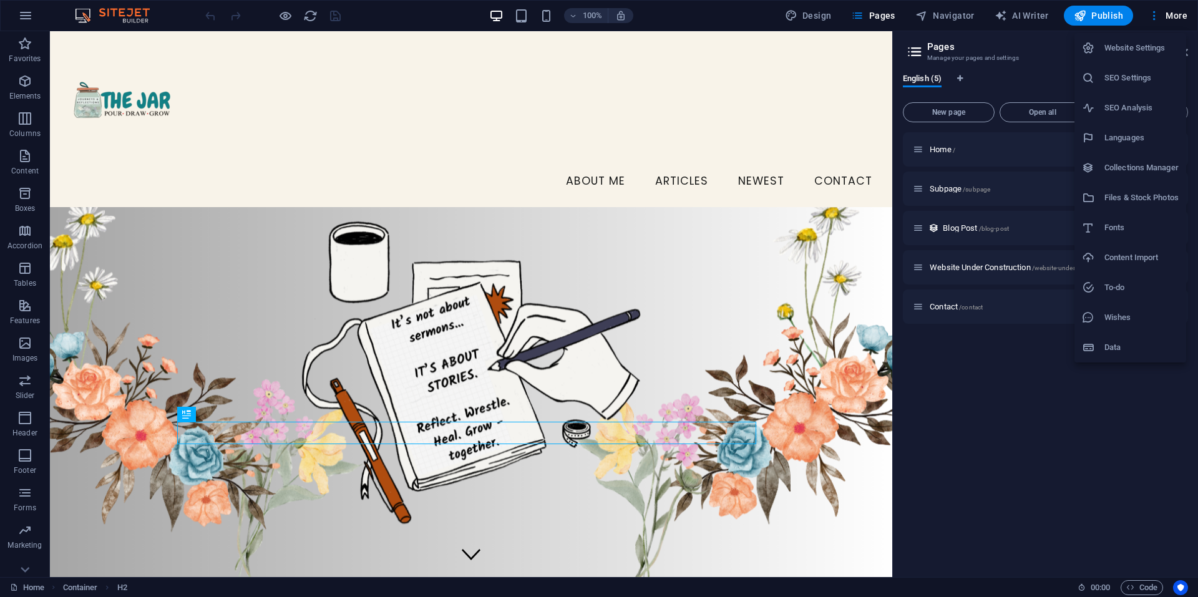
click at [1116, 56] on li "Website Settings" at bounding box center [1131, 48] width 112 height 30
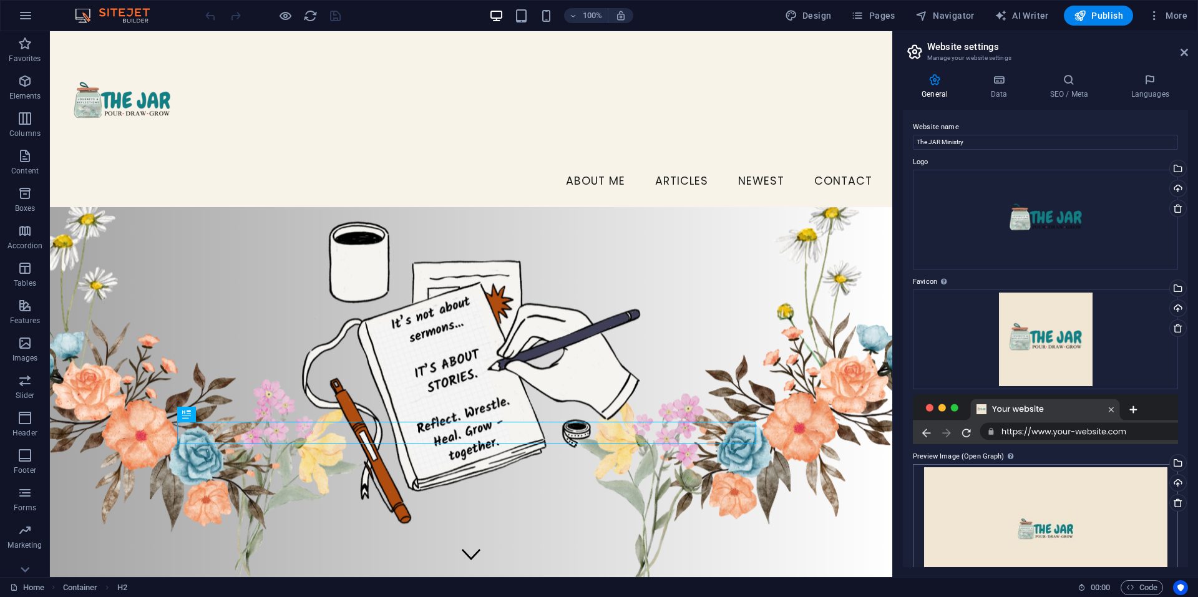
scroll to position [41, 0]
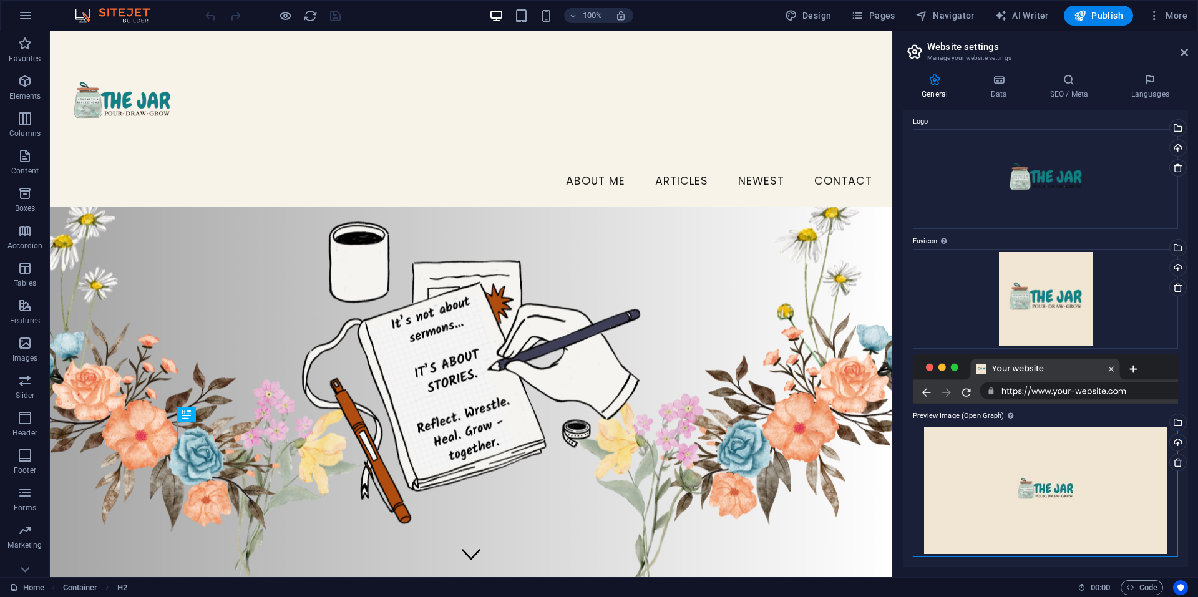
click at [1006, 474] on div "Drag files here, click to choose files or select files from Files or our free s…" at bounding box center [1045, 491] width 265 height 134
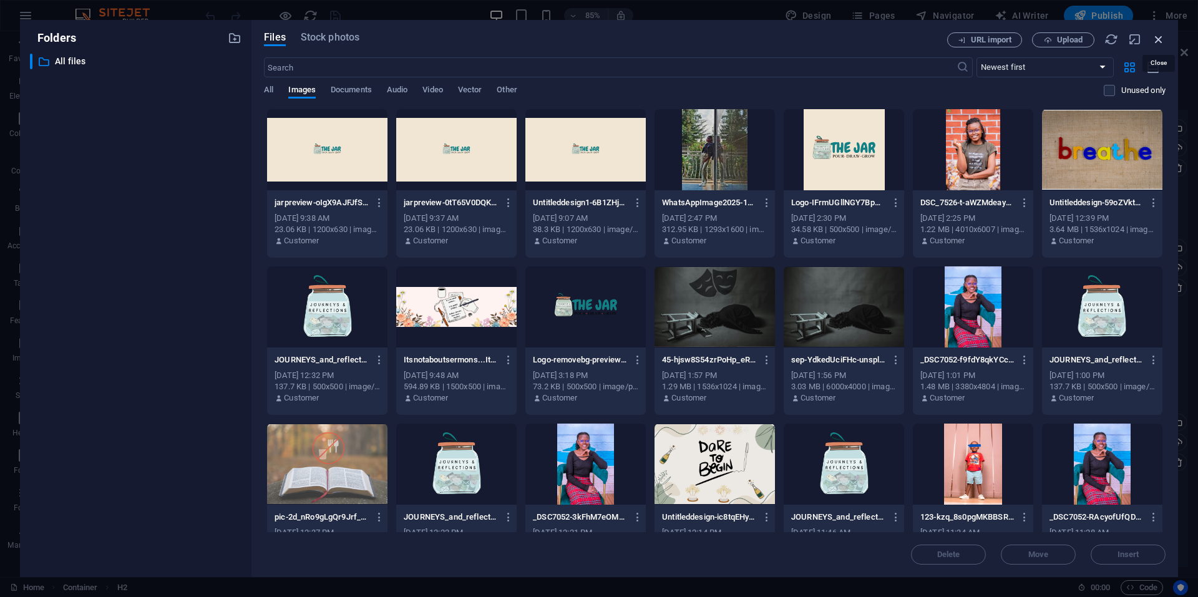
click at [1157, 37] on icon "button" at bounding box center [1159, 39] width 14 height 14
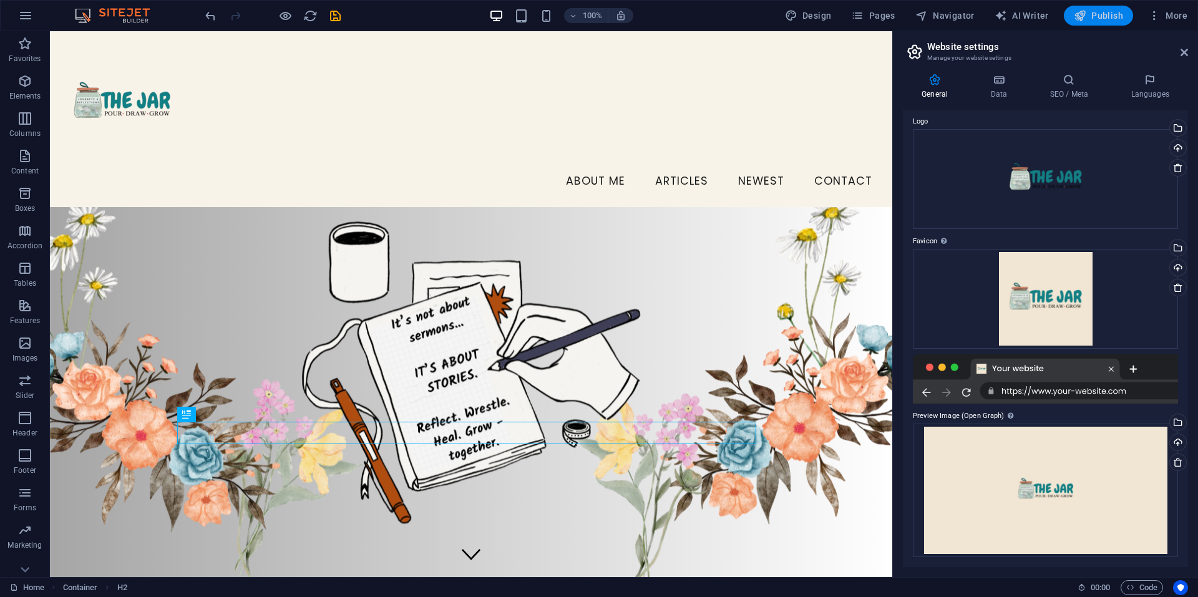
click at [1107, 19] on span "Publish" at bounding box center [1098, 15] width 49 height 12
